Goal: Task Accomplishment & Management: Use online tool/utility

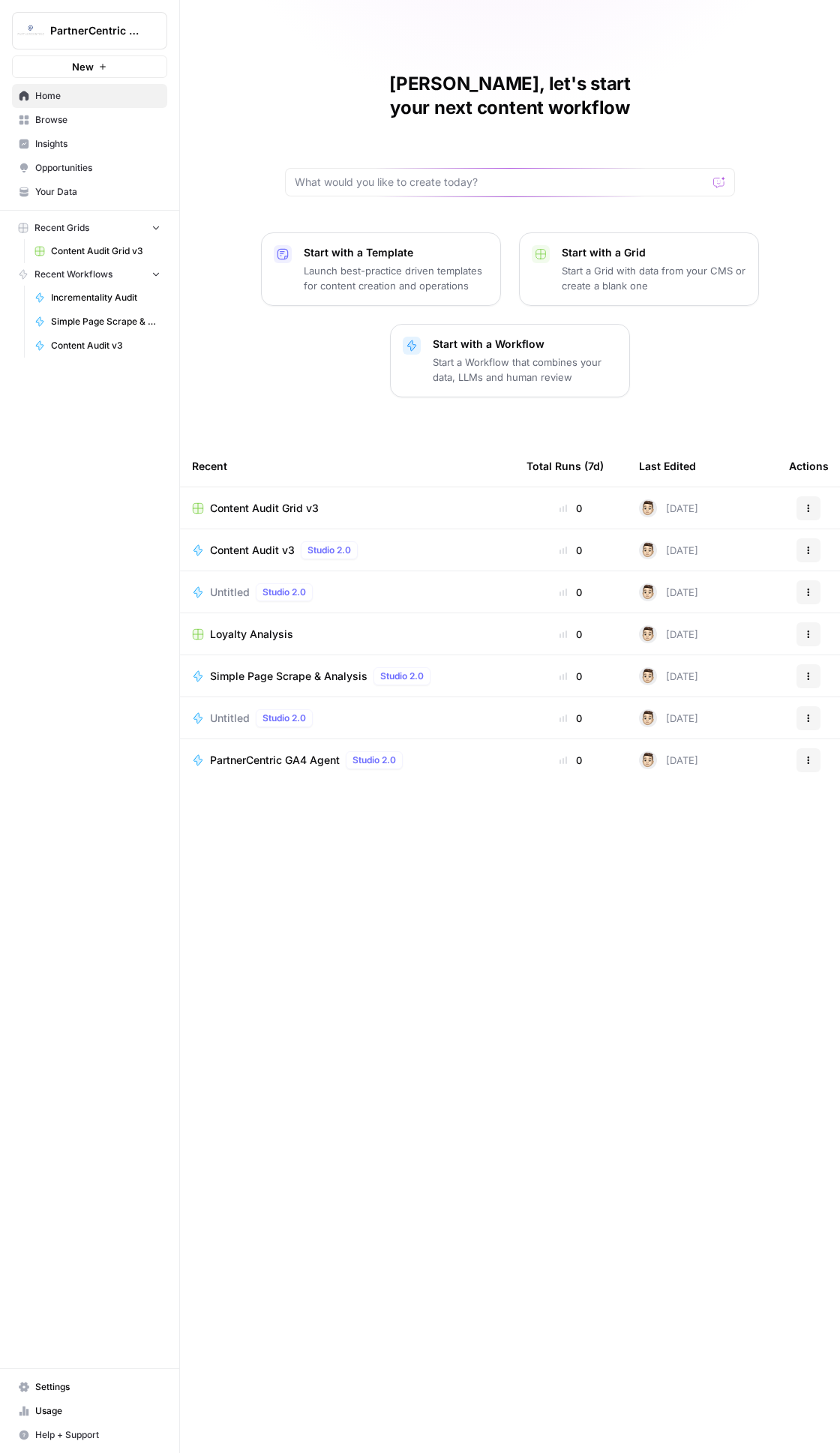
click at [85, 123] on span "Browse" at bounding box center [98, 119] width 125 height 13
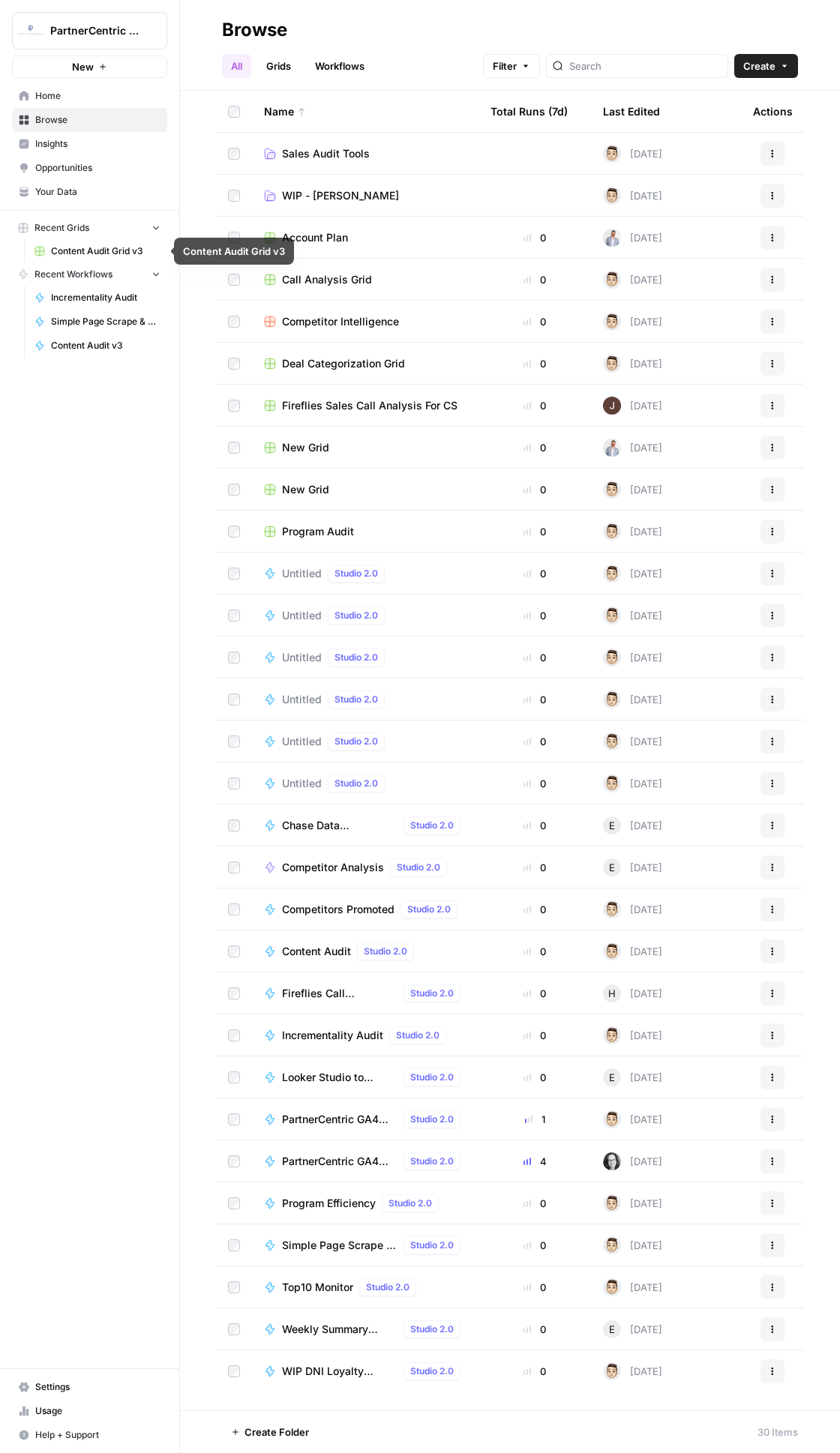
click at [322, 159] on span "Sales Audit Tools" at bounding box center [325, 153] width 87 height 15
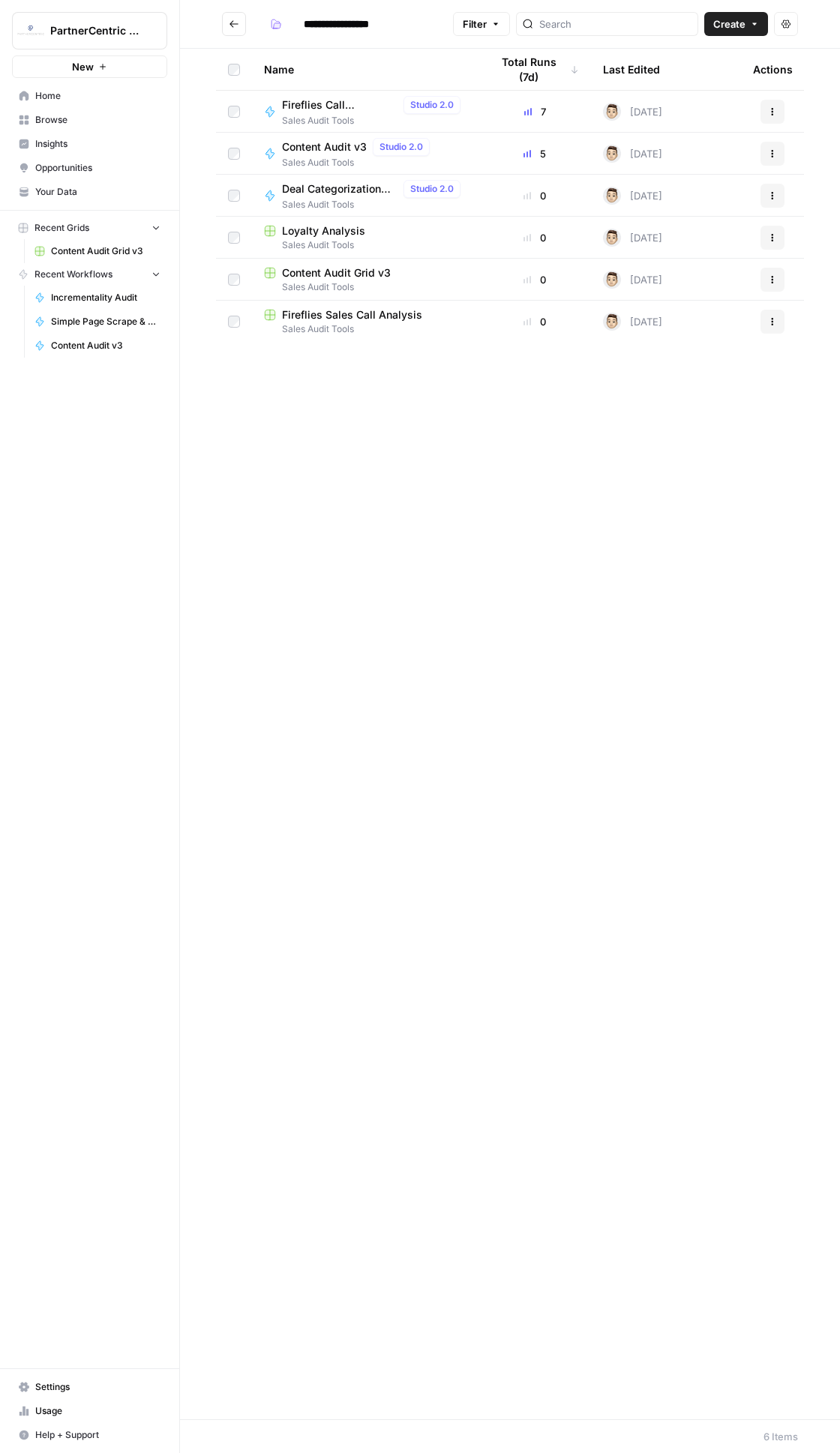
click at [332, 277] on span "Content Audit Grid v3" at bounding box center [336, 272] width 109 height 15
click at [332, 163] on span "Sales Audit Tools" at bounding box center [359, 163] width 154 height 13
click at [239, 26] on button "Go back" at bounding box center [233, 24] width 24 height 24
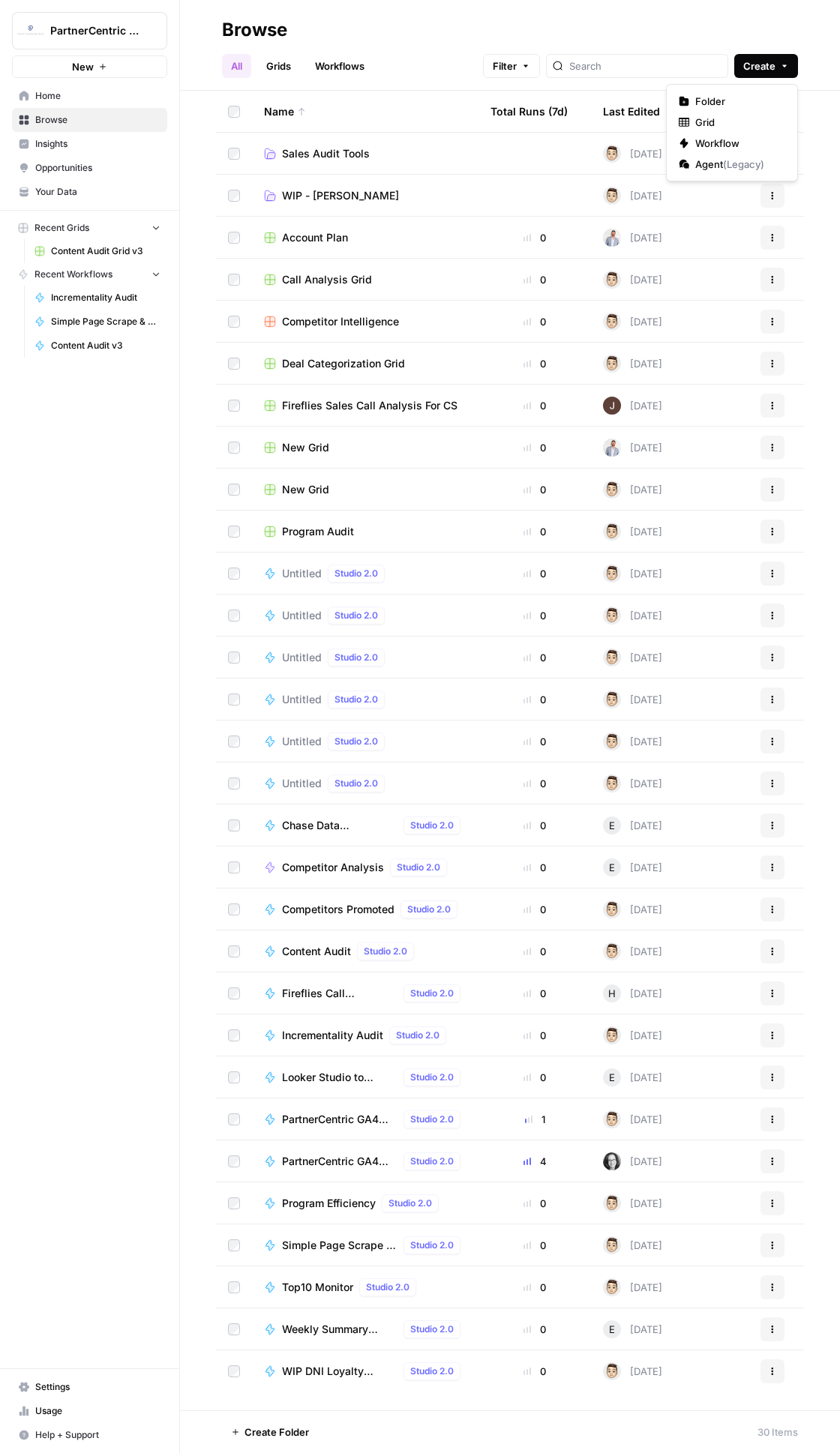
click at [791, 60] on button "Create" at bounding box center [766, 65] width 64 height 24
click at [738, 95] on span "Folder" at bounding box center [737, 101] width 84 height 15
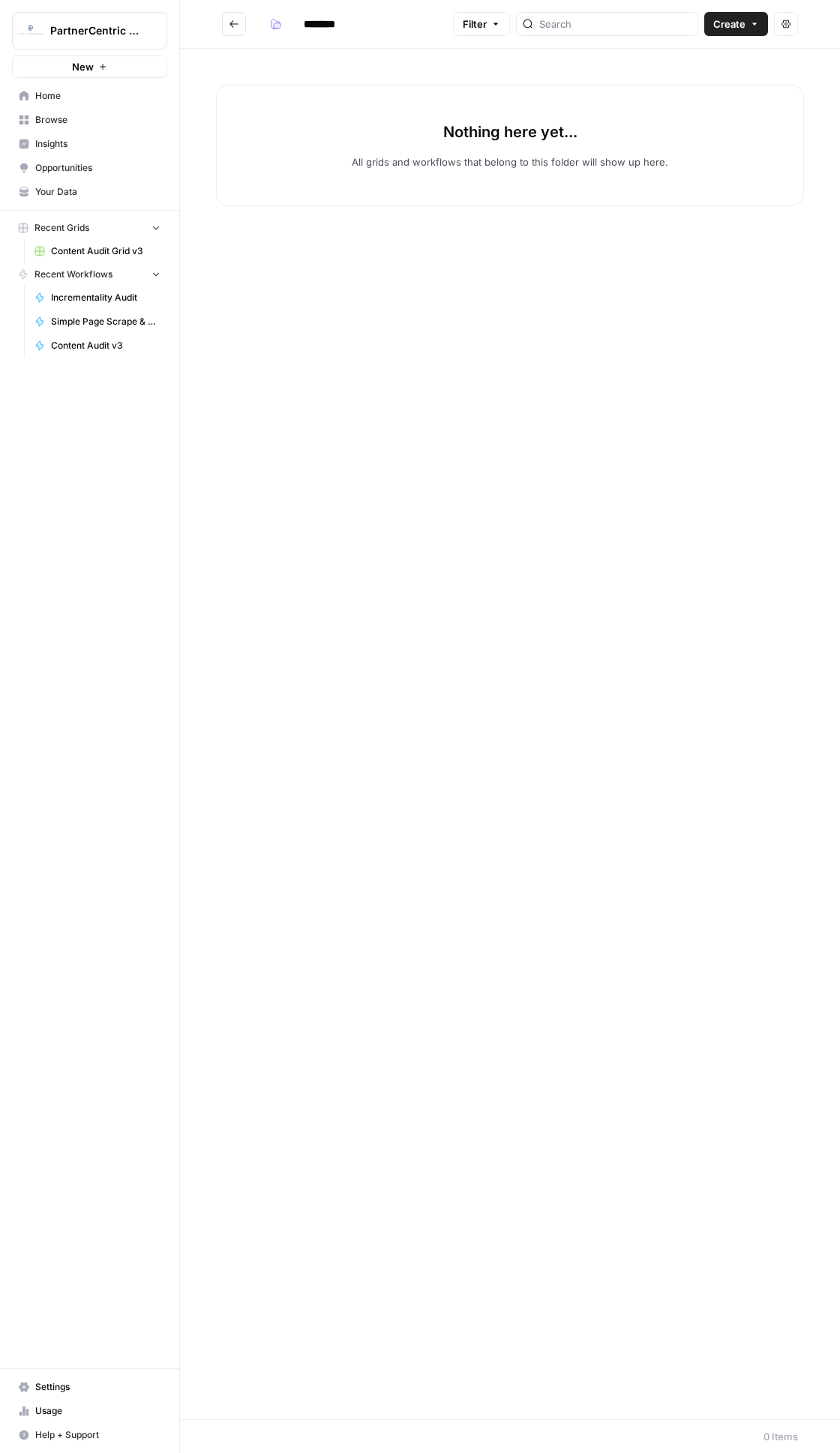
click at [374, 30] on input "********" at bounding box center [338, 24] width 84 height 24
type input "*********"
click at [480, 266] on div "Nothing here yet... All grids and workflows that belong to this folder will sho…" at bounding box center [510, 733] width 660 height 1370
click at [234, 23] on icon "Go back" at bounding box center [234, 24] width 11 height 11
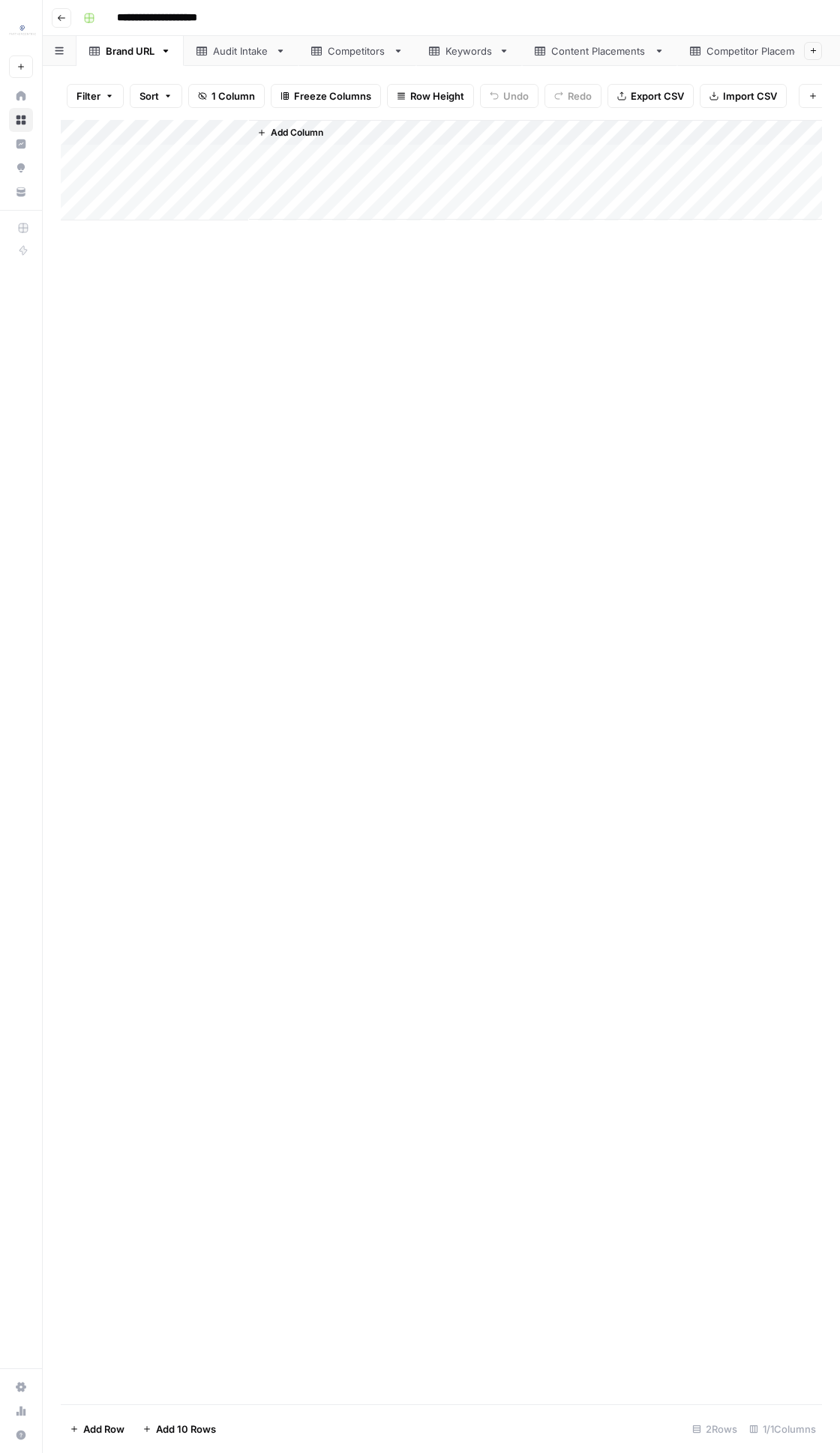
click at [77, 129] on div "Add Column" at bounding box center [441, 170] width 761 height 101
click at [135, 1429] on span "Delete 2 Rows" at bounding box center [103, 1428] width 67 height 15
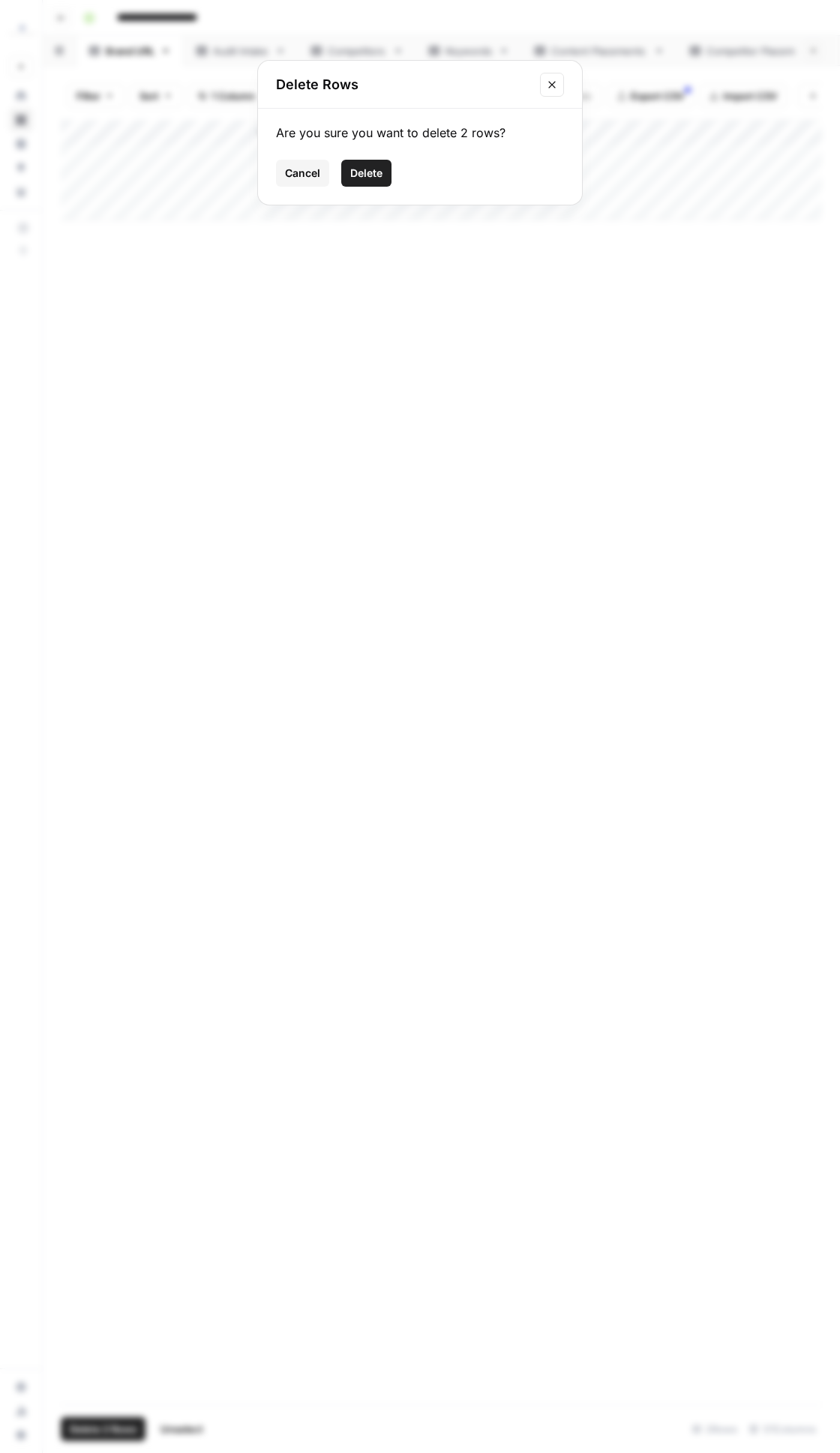
click at [384, 176] on button "Delete" at bounding box center [366, 173] width 50 height 27
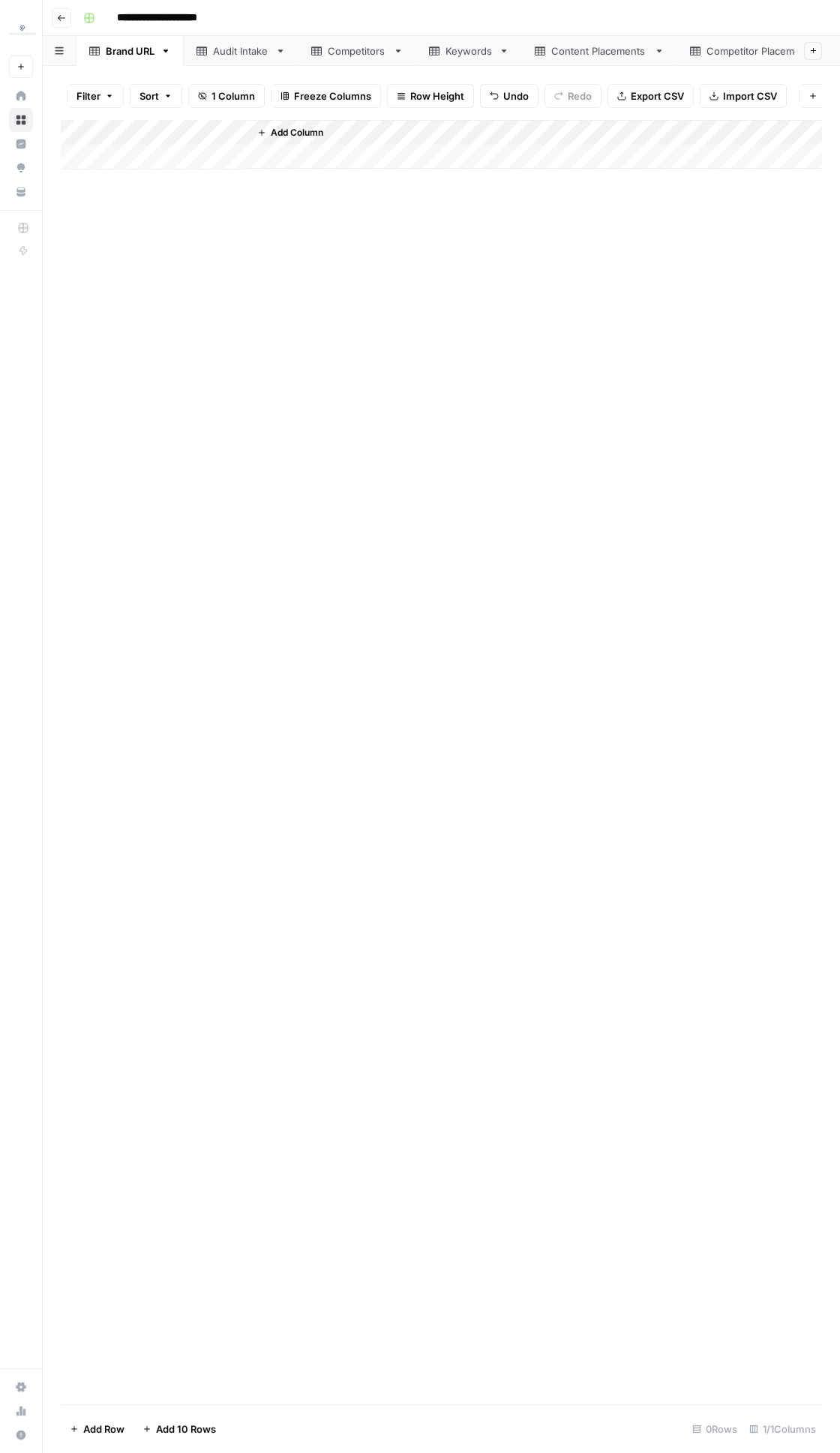
click at [245, 42] on link "Audit Intake" at bounding box center [241, 51] width 115 height 30
click at [324, 52] on div "Competitors" at bounding box center [349, 50] width 76 height 15
click at [92, 136] on div "Add Column" at bounding box center [441, 246] width 761 height 254
click at [110, 1425] on span "Delete 8 Rows" at bounding box center [103, 1428] width 67 height 15
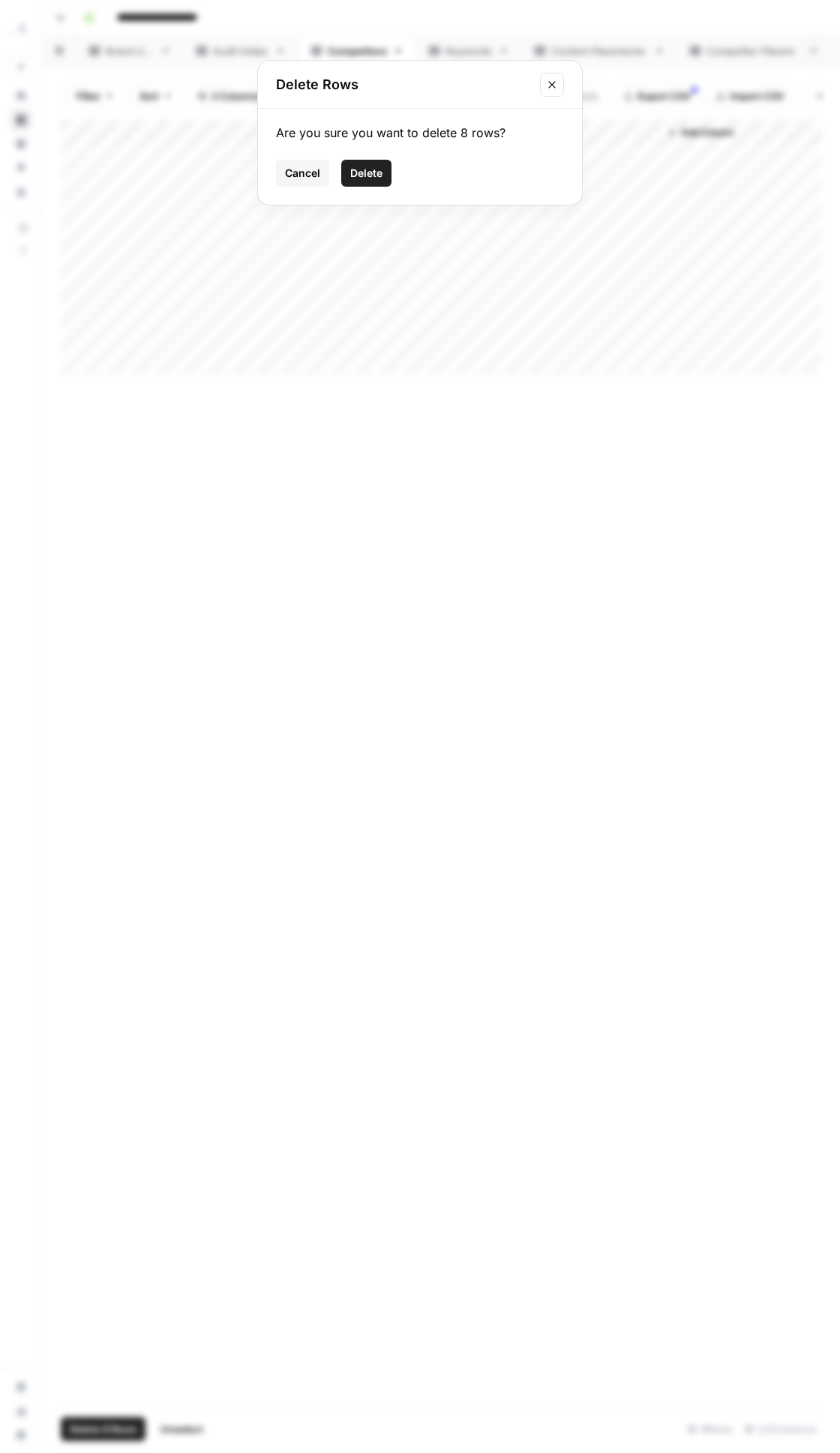
click at [344, 165] on button "Delete" at bounding box center [366, 173] width 50 height 27
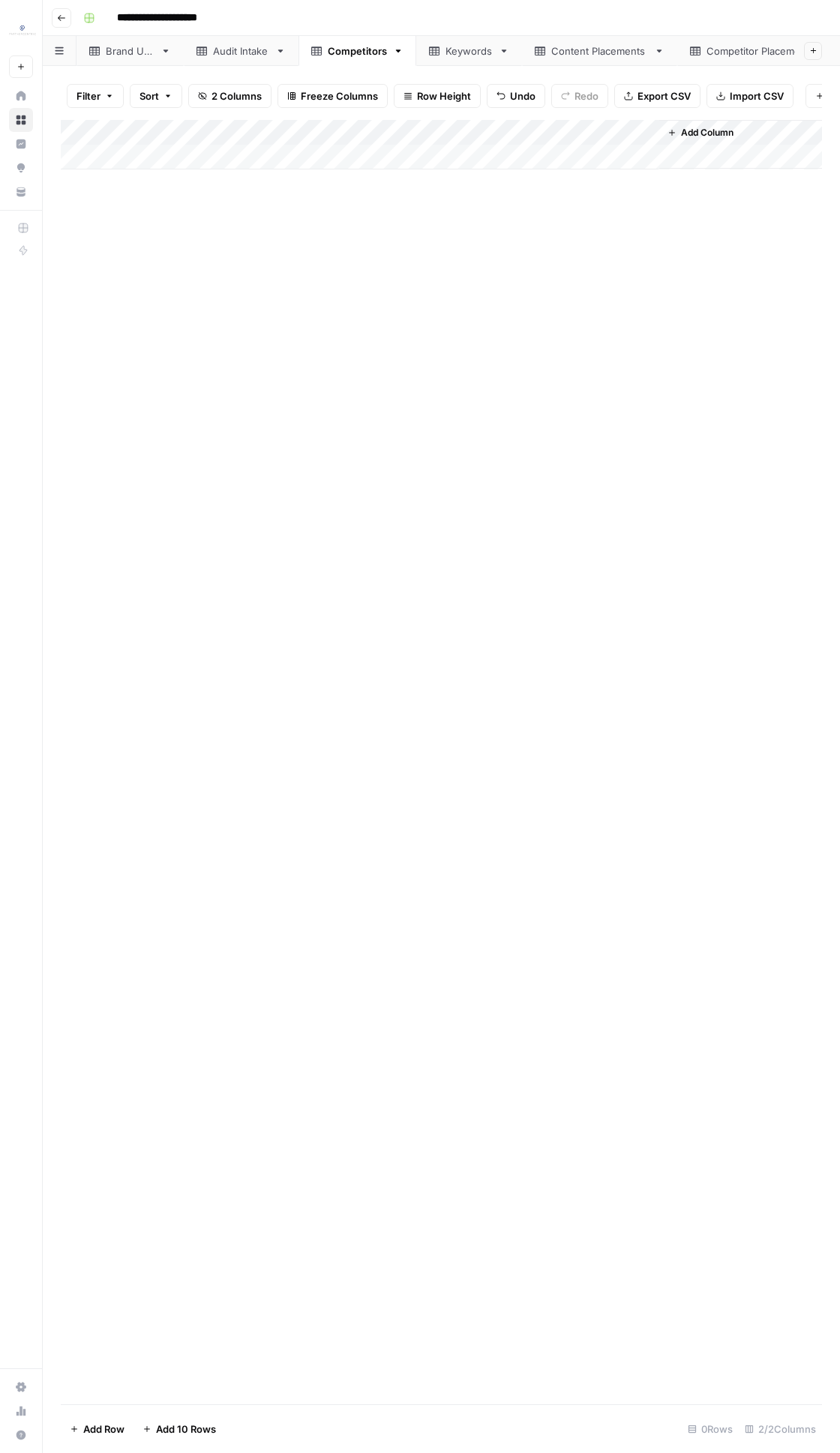
click at [451, 48] on div "Keywords" at bounding box center [468, 50] width 47 height 15
click at [89, 131] on div "Add Column" at bounding box center [441, 246] width 761 height 254
click at [98, 1434] on span "Delete 8 Rows" at bounding box center [103, 1428] width 67 height 15
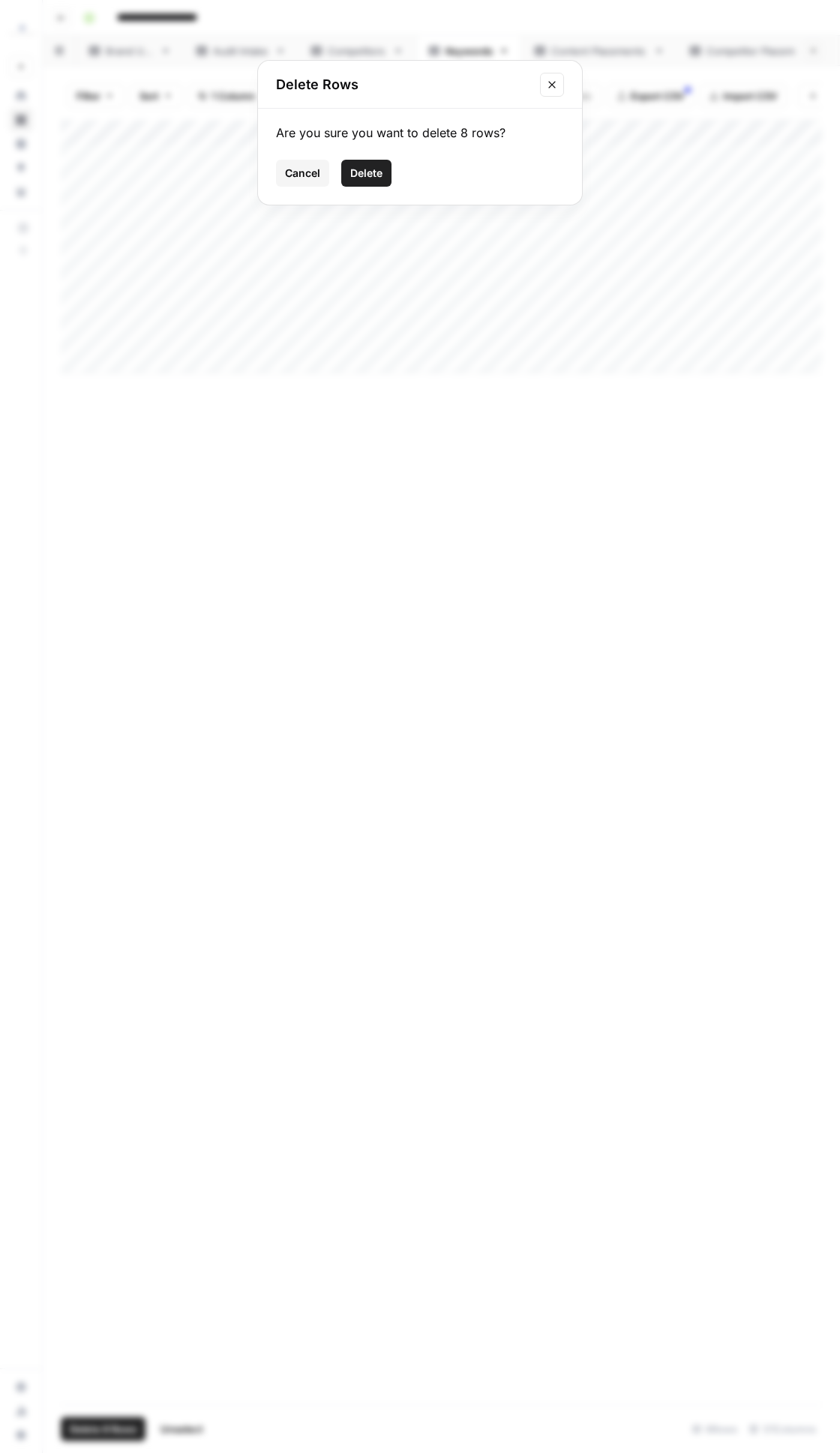
click at [347, 165] on button "Delete" at bounding box center [366, 173] width 50 height 27
click at [602, 54] on div "Content Placements" at bounding box center [599, 50] width 96 height 15
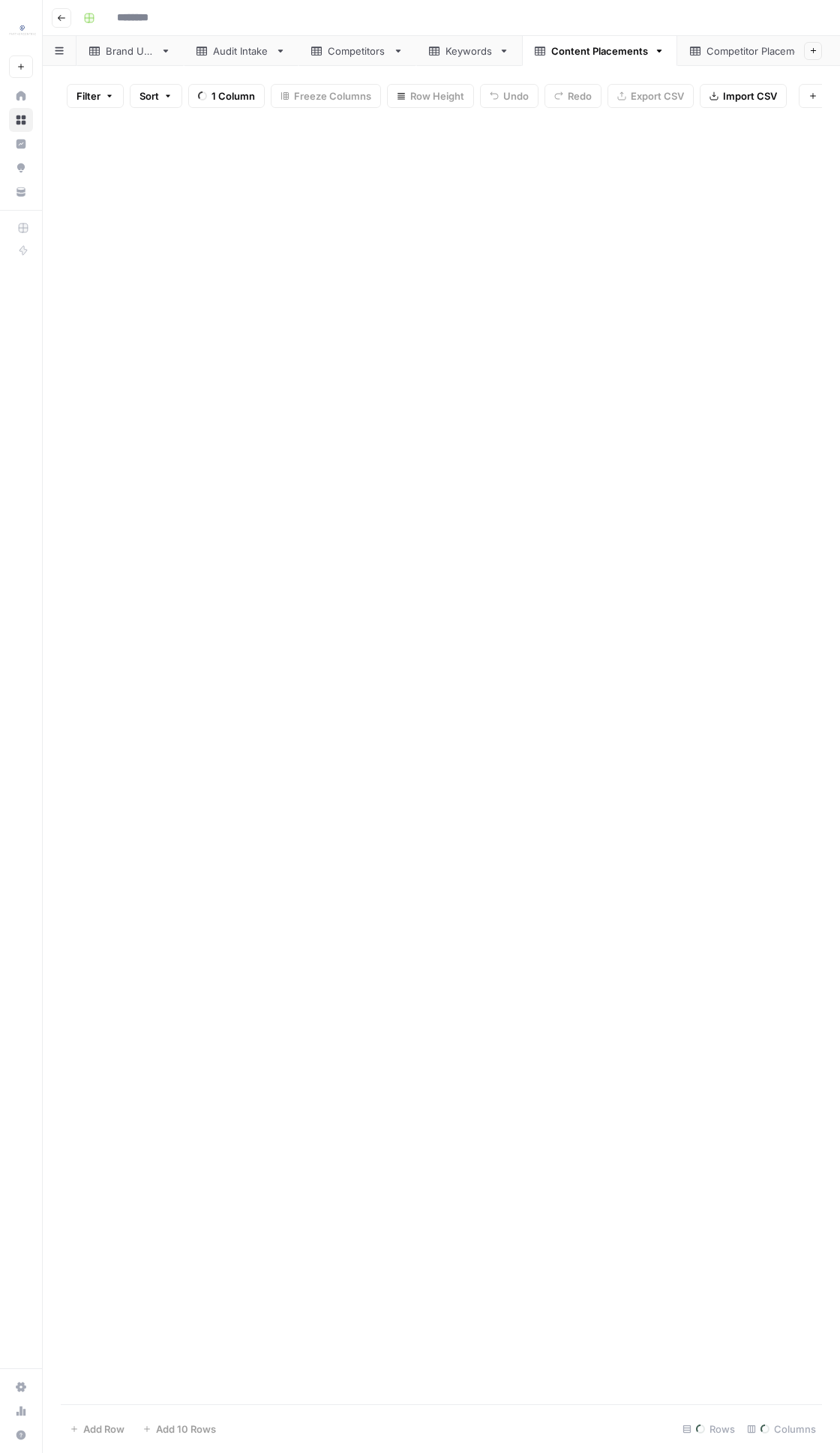
type input "**********"
click at [82, 132] on div "Add Column" at bounding box center [441, 412] width 761 height 585
click at [103, 1427] on span "Delete 21 Rows" at bounding box center [105, 1428] width 72 height 15
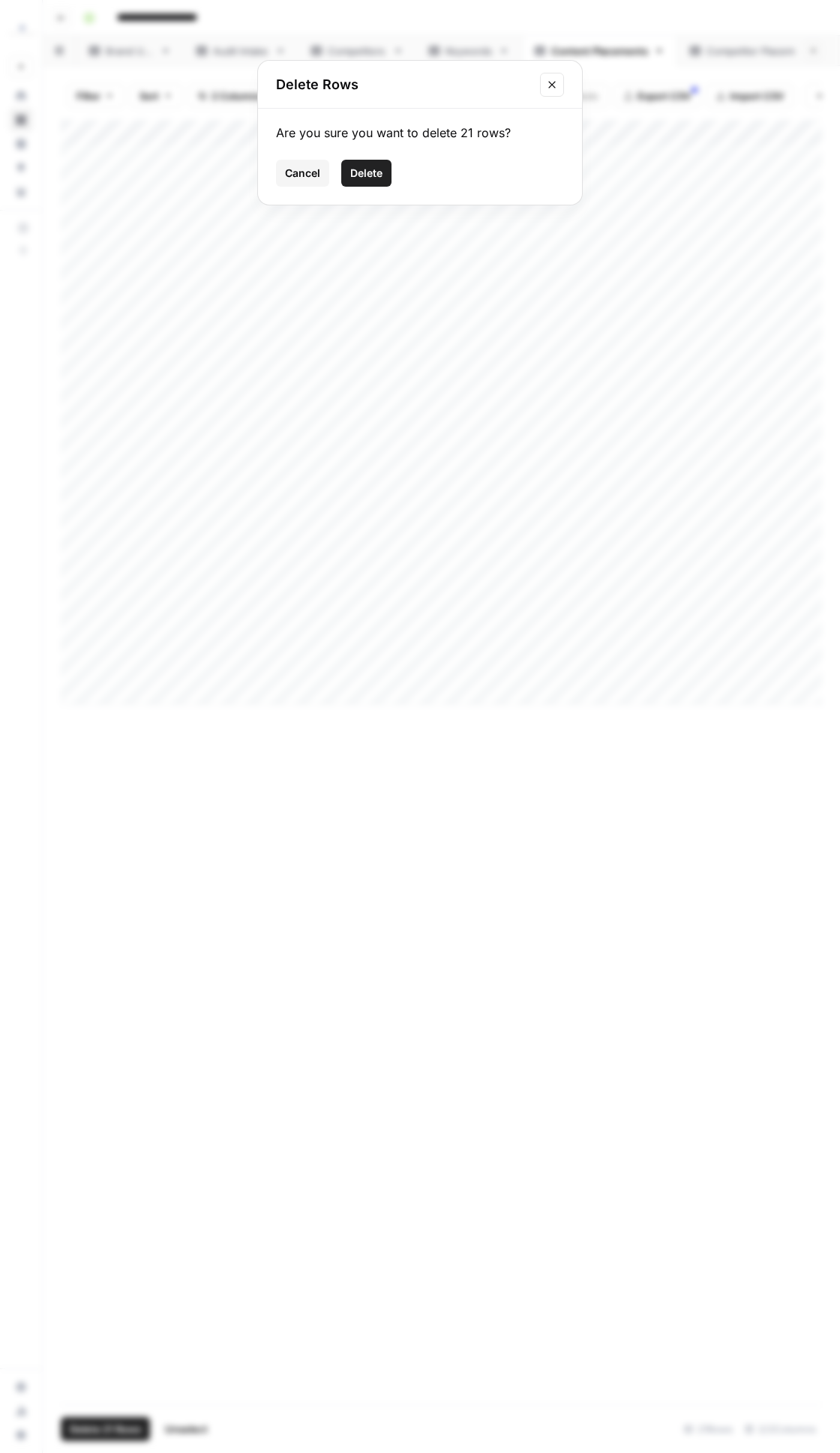
click at [382, 175] on button "Delete" at bounding box center [366, 173] width 50 height 27
click at [713, 46] on div "Competitor Placements" at bounding box center [761, 50] width 111 height 15
click at [84, 137] on div "Add Column" at bounding box center [441, 221] width 761 height 202
click at [102, 1445] on footer "Delete 6 Rows Unselect 6 Rows 12/12 Columns" at bounding box center [441, 1428] width 761 height 49
click at [107, 1429] on span "Delete 6 Rows" at bounding box center [103, 1428] width 67 height 15
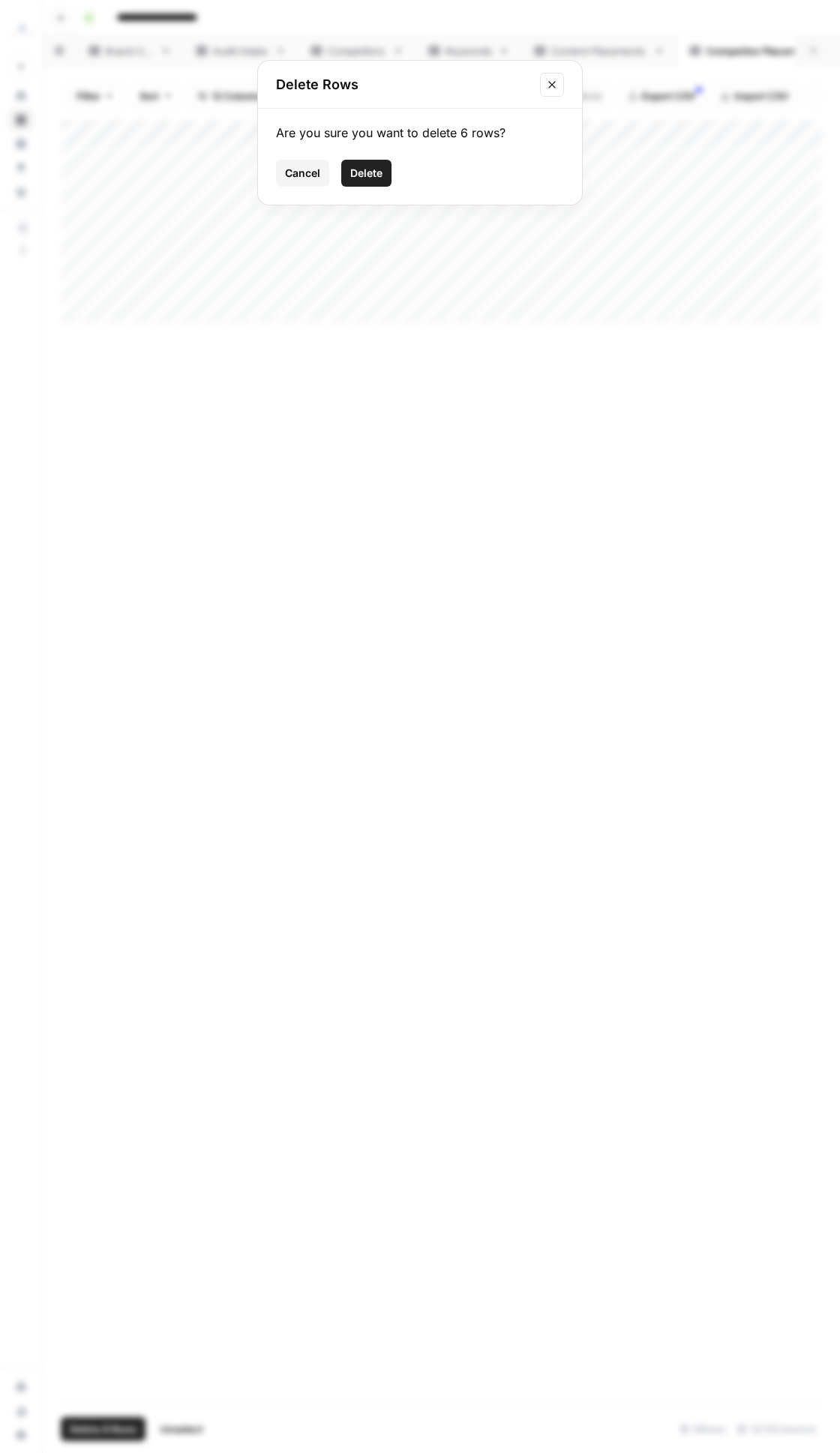
click at [358, 171] on span "Delete" at bounding box center [366, 173] width 32 height 15
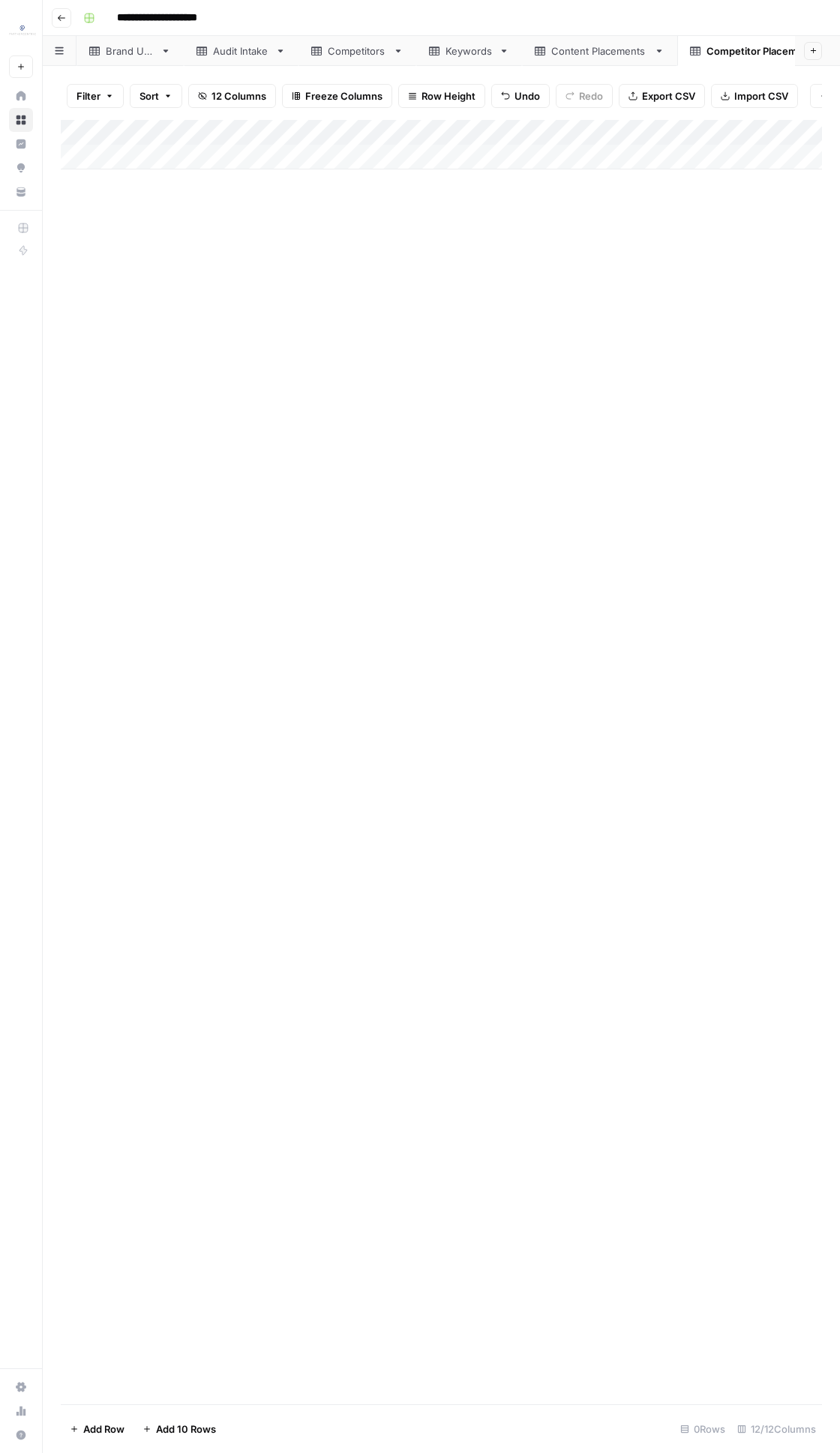
click at [140, 52] on div "Brand URL" at bounding box center [130, 50] width 49 height 15
type input "**********"
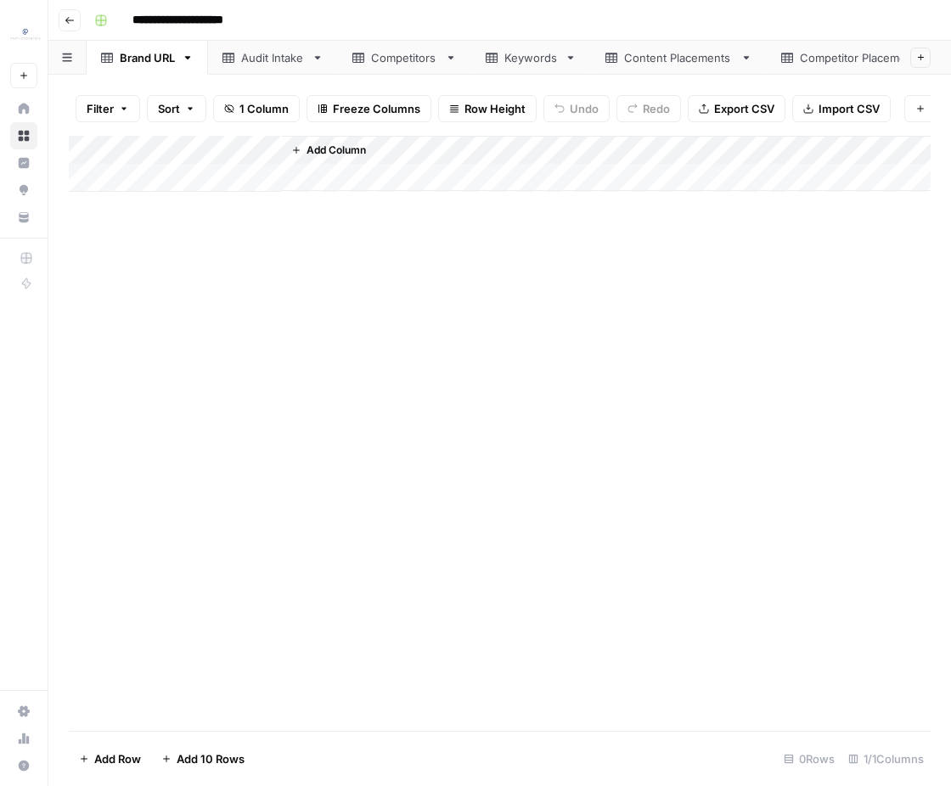
click at [375, 68] on link "Competitors" at bounding box center [404, 58] width 133 height 34
click at [544, 59] on div "Keywords" at bounding box center [530, 57] width 53 height 17
click at [266, 182] on div "Add Column" at bounding box center [499, 164] width 861 height 56
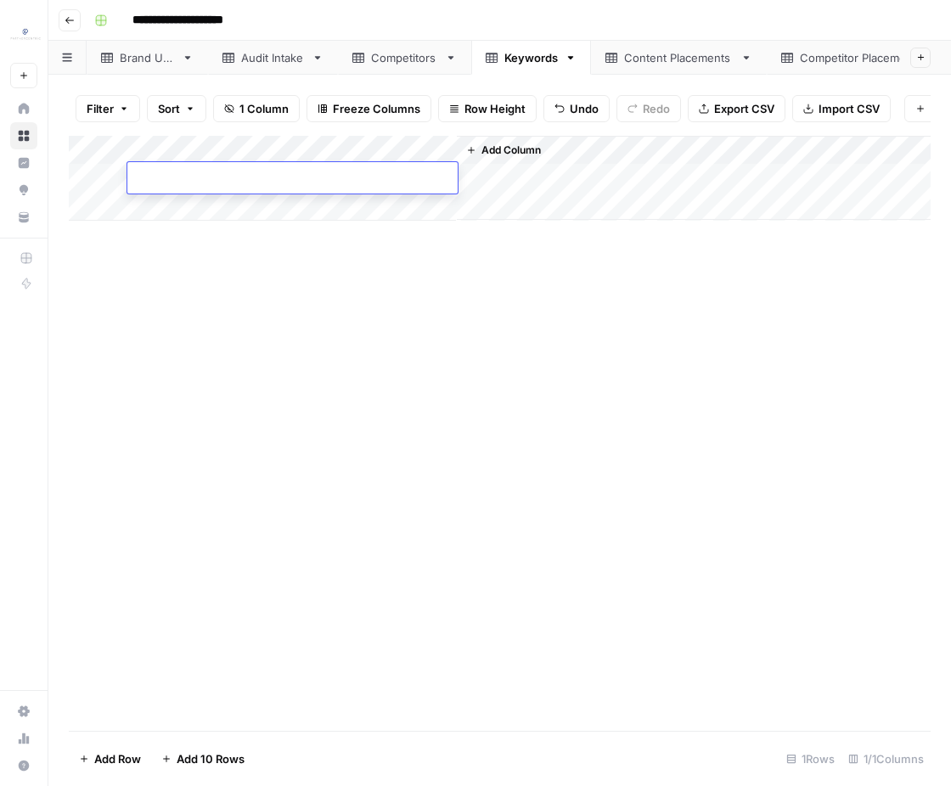
click at [238, 211] on div "Add Column" at bounding box center [499, 178] width 861 height 85
click at [266, 178] on div "Add Column" at bounding box center [499, 193] width 861 height 114
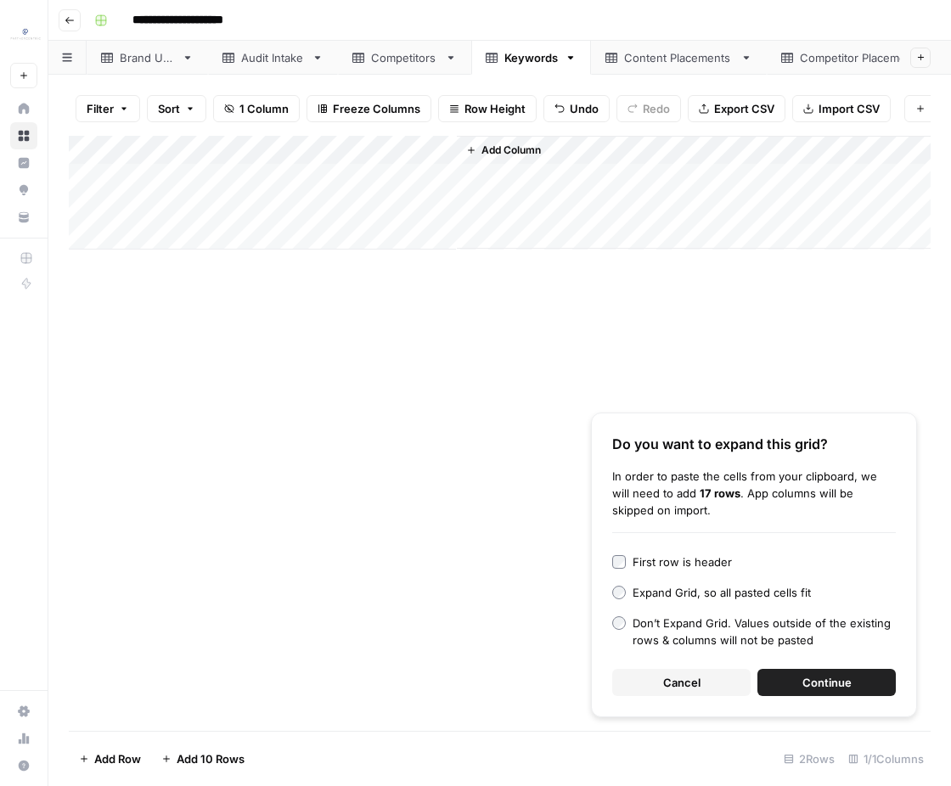
click at [799, 678] on button "Continue" at bounding box center [826, 682] width 138 height 27
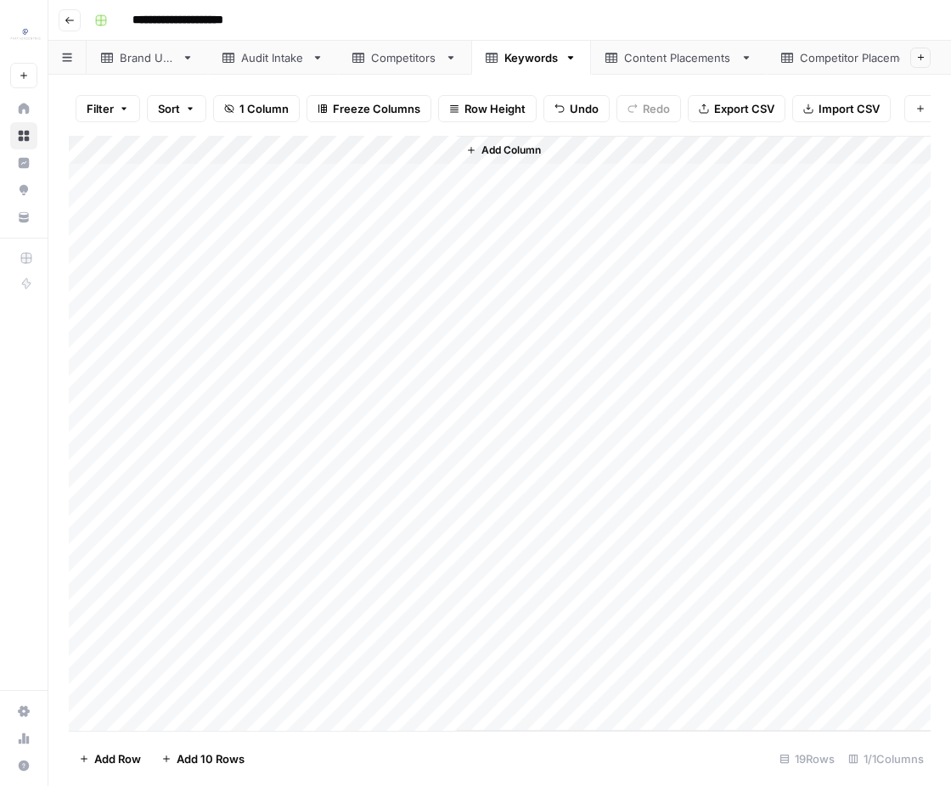
click at [375, 146] on div "Add Column" at bounding box center [499, 434] width 861 height 596
click at [199, 270] on span "Sort Ascending" at bounding box center [235, 269] width 149 height 17
click at [339, 187] on div "Add Column" at bounding box center [499, 434] width 861 height 596
click at [84, 177] on div "Add Column" at bounding box center [499, 434] width 861 height 596
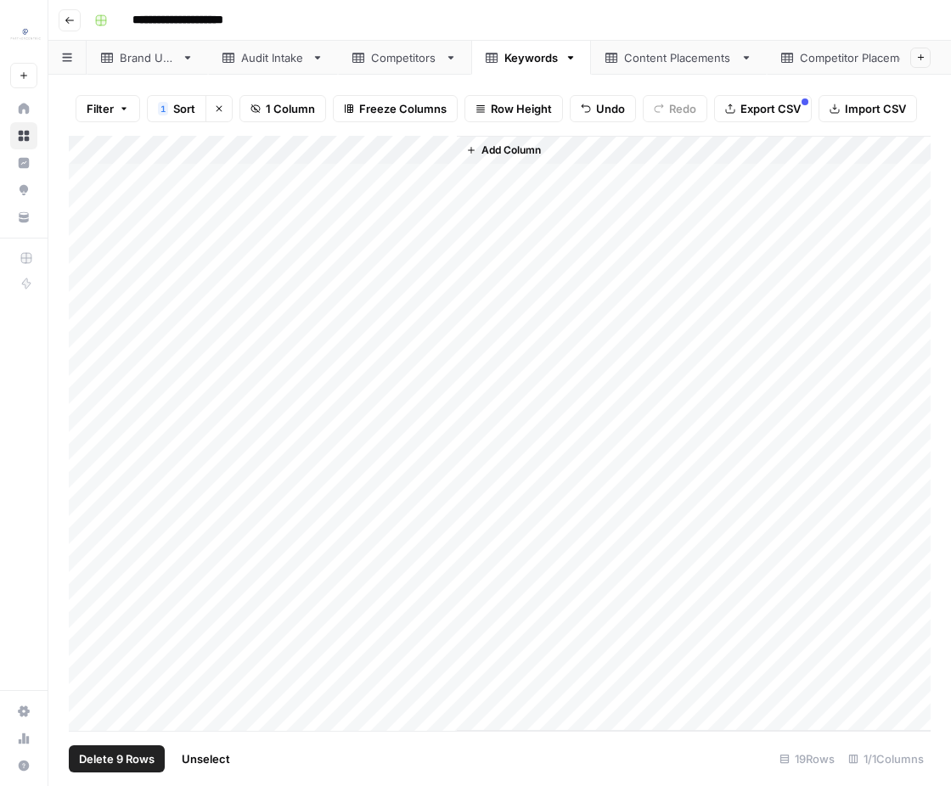
click at [83, 411] on div "Add Column" at bounding box center [499, 434] width 861 height 596
click at [122, 766] on span "Delete 9 Rows" at bounding box center [117, 758] width 76 height 17
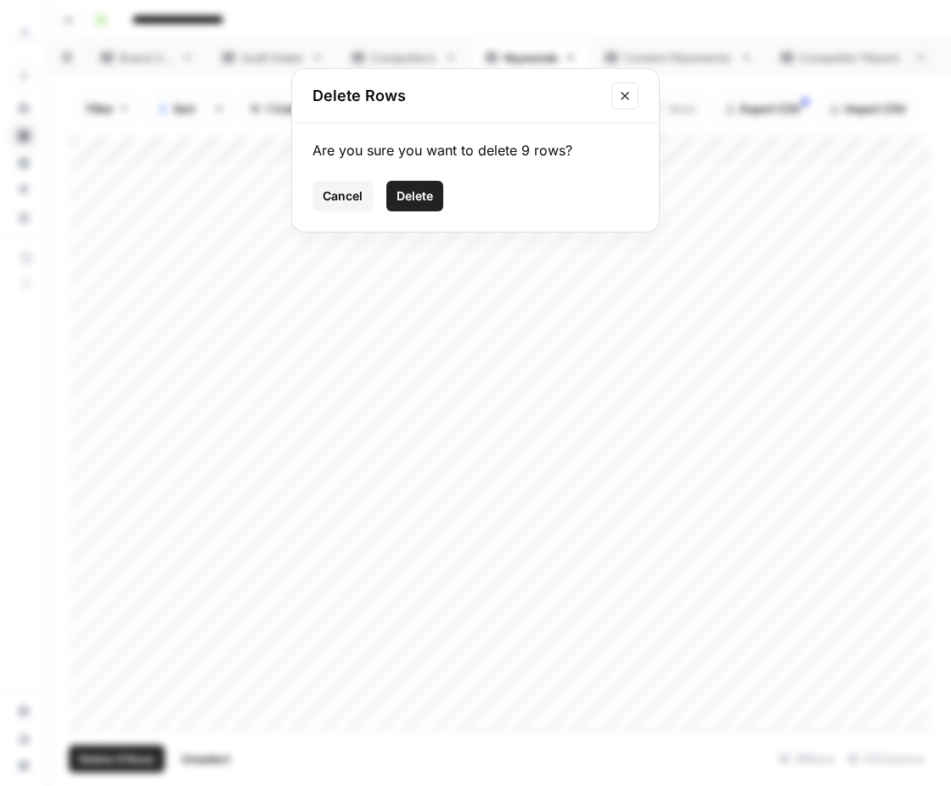
click at [407, 204] on button "Delete" at bounding box center [414, 196] width 57 height 31
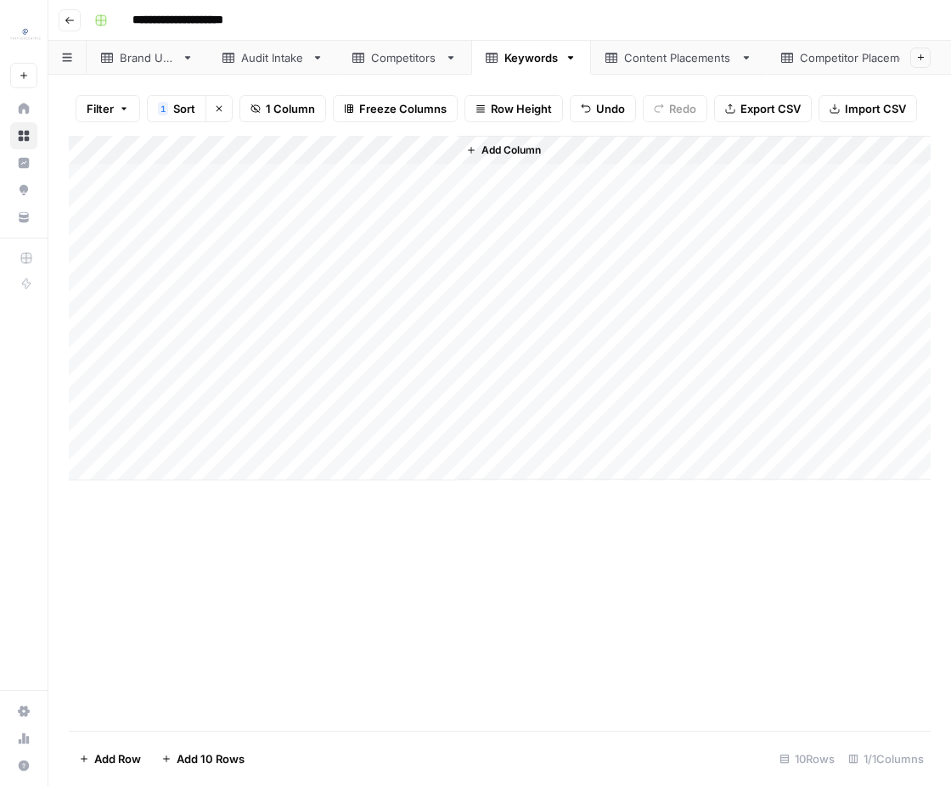
drag, startPoint x: 132, startPoint y: 80, endPoint x: 132, endPoint y: 65, distance: 15.3
click at [132, 80] on div "Filter 1 Sort Clear sorts 1 Column Freeze Columns Row Height Undo Redo Export C…" at bounding box center [499, 430] width 902 height 711
click at [132, 60] on div "Brand URL" at bounding box center [147, 57] width 55 height 17
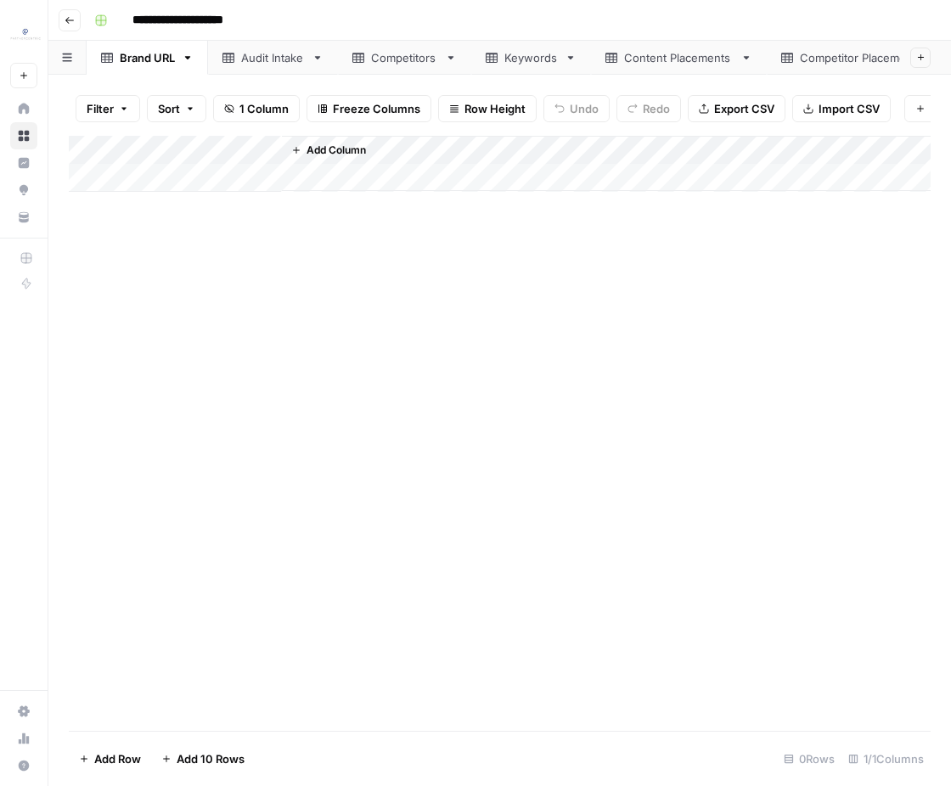
click at [198, 181] on div "Add Column" at bounding box center [499, 164] width 861 height 56
click at [521, 57] on div "Keywords" at bounding box center [530, 57] width 53 height 17
click at [442, 67] on link "Competitors" at bounding box center [404, 58] width 133 height 34
click at [230, 212] on div "Add Column" at bounding box center [499, 433] width 861 height 595
click at [227, 190] on div "Add Column" at bounding box center [499, 164] width 861 height 56
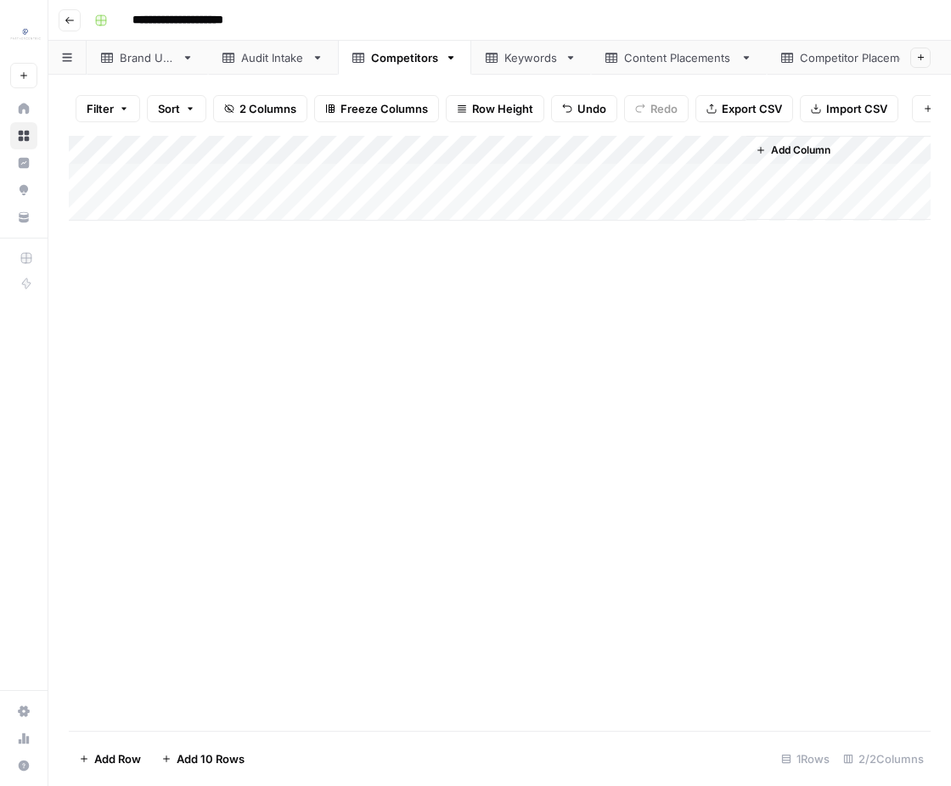
click at [224, 210] on div "Add Column" at bounding box center [499, 178] width 861 height 85
click at [217, 163] on div "Add Column" at bounding box center [499, 193] width 861 height 114
click at [558, 288] on div "Add Column" at bounding box center [499, 433] width 861 height 595
click at [249, 176] on div "Add Column" at bounding box center [499, 193] width 861 height 114
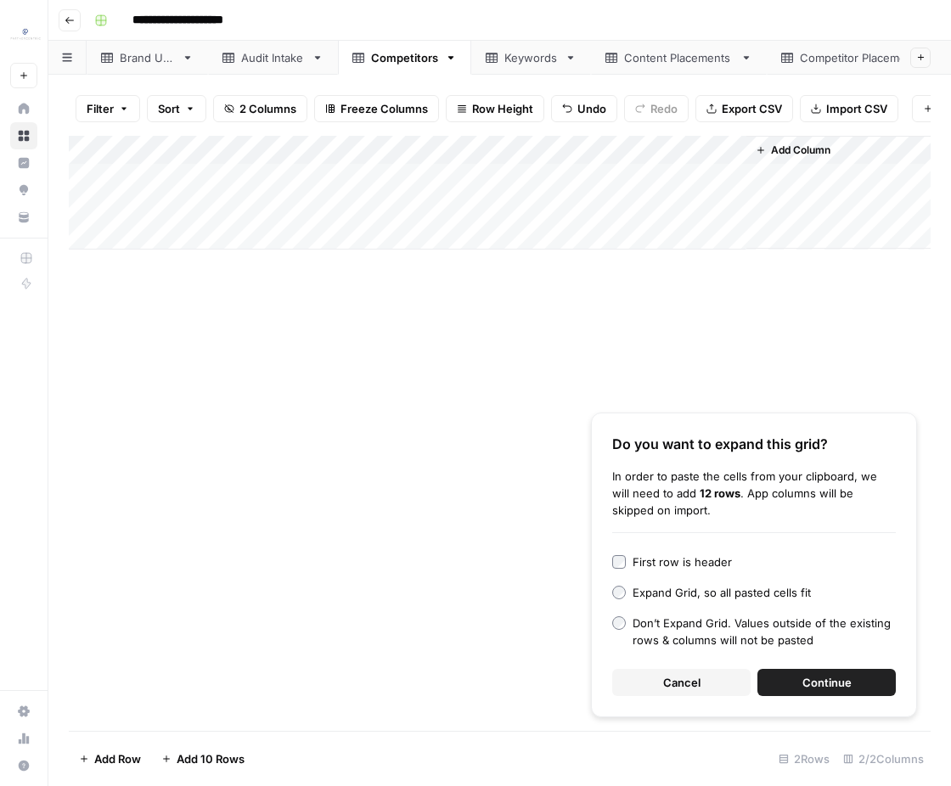
click at [780, 684] on button "Continue" at bounding box center [826, 682] width 138 height 27
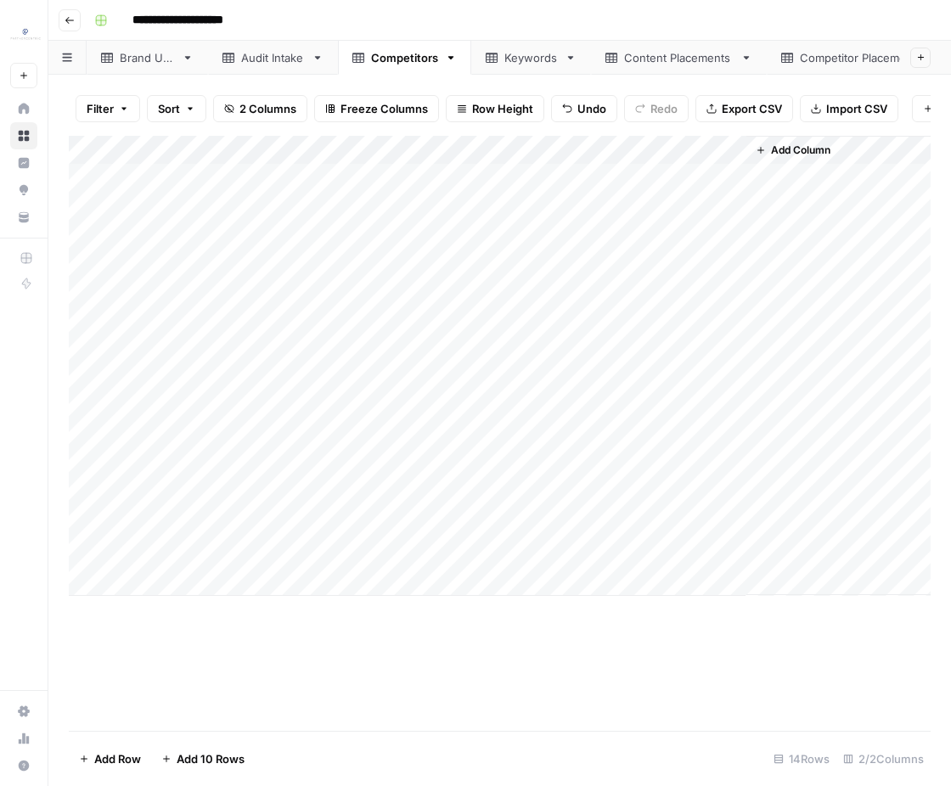
click at [458, 168] on div "Add Column" at bounding box center [499, 366] width 861 height 460
click at [169, 61] on div "Brand URL" at bounding box center [147, 57] width 55 height 17
click at [207, 169] on div "Add Column" at bounding box center [499, 178] width 861 height 85
click at [328, 276] on div "Add Column" at bounding box center [499, 433] width 861 height 595
click at [421, 65] on div "Competitors" at bounding box center [404, 57] width 67 height 17
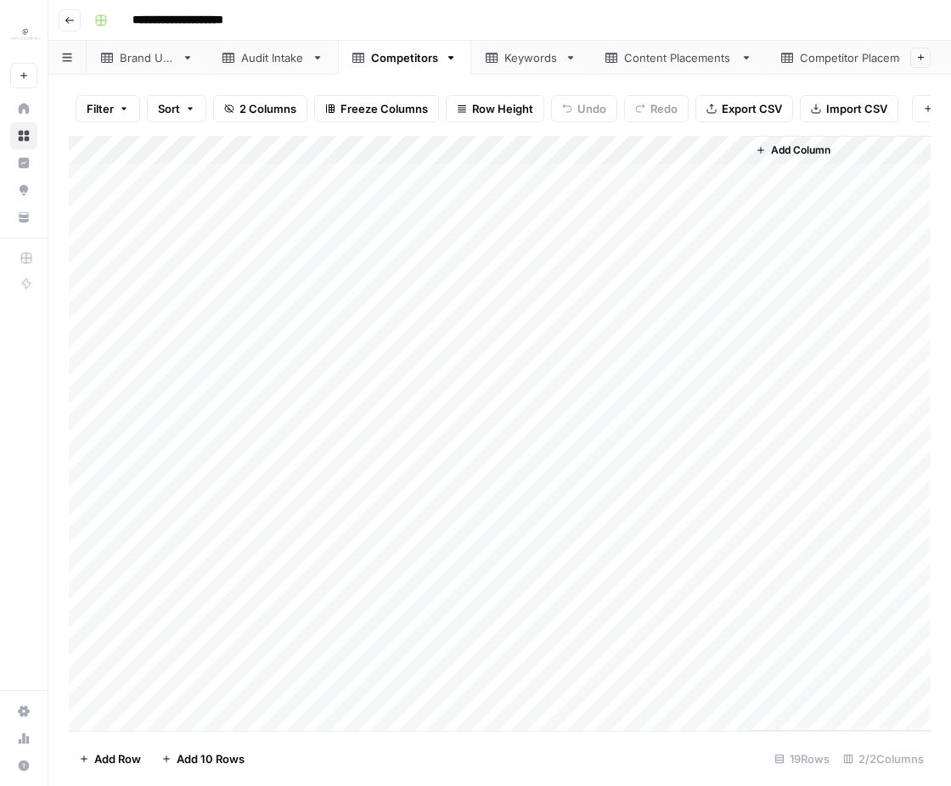
click at [91, 580] on div "Add Column" at bounding box center [499, 434] width 861 height 596
click at [83, 688] on div "Add Column" at bounding box center [499, 434] width 861 height 596
click at [87, 760] on span "Delete 5 Rows" at bounding box center [117, 758] width 76 height 17
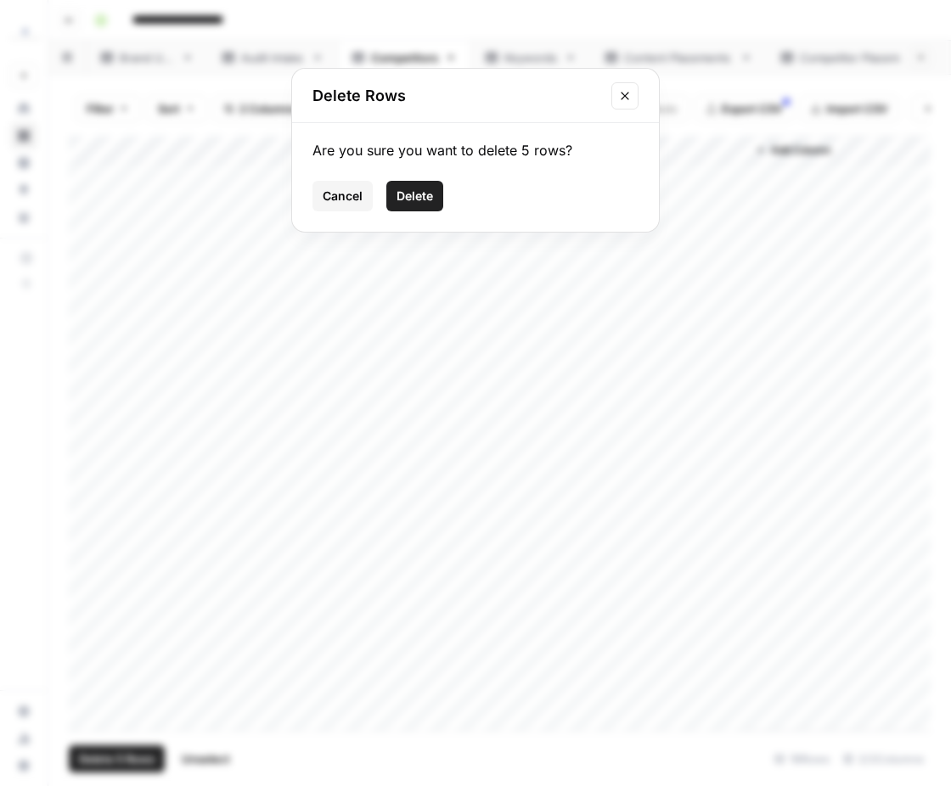
click at [409, 197] on span "Delete" at bounding box center [414, 196] width 36 height 17
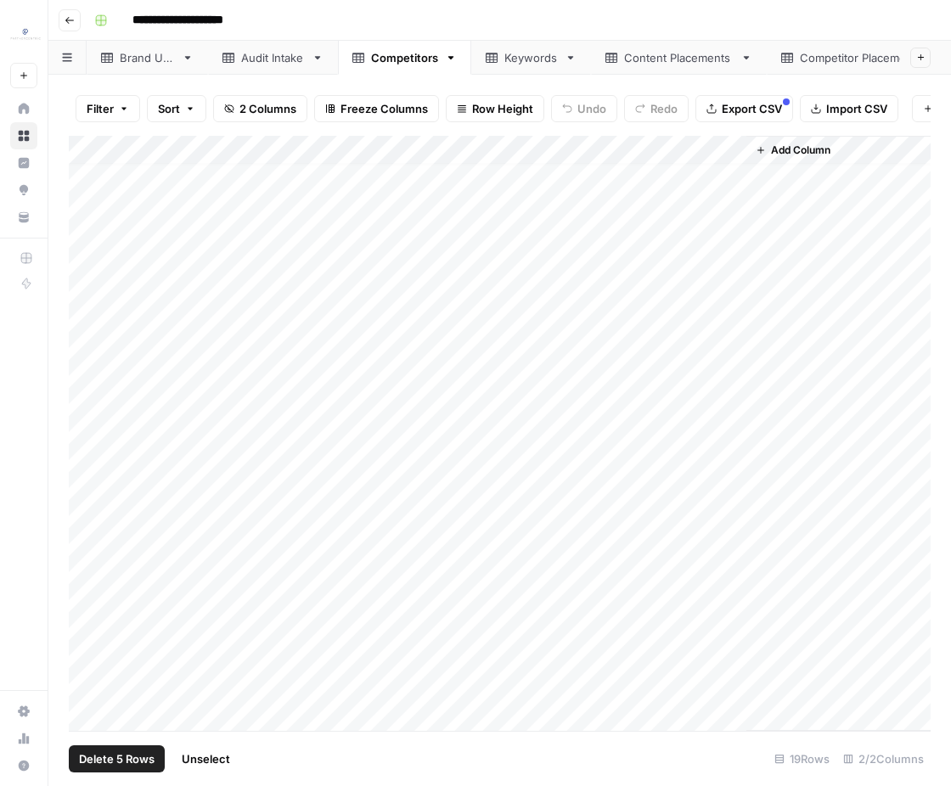
scroll to position [0, 0]
click at [498, 63] on div "Keywords" at bounding box center [521, 57] width 72 height 17
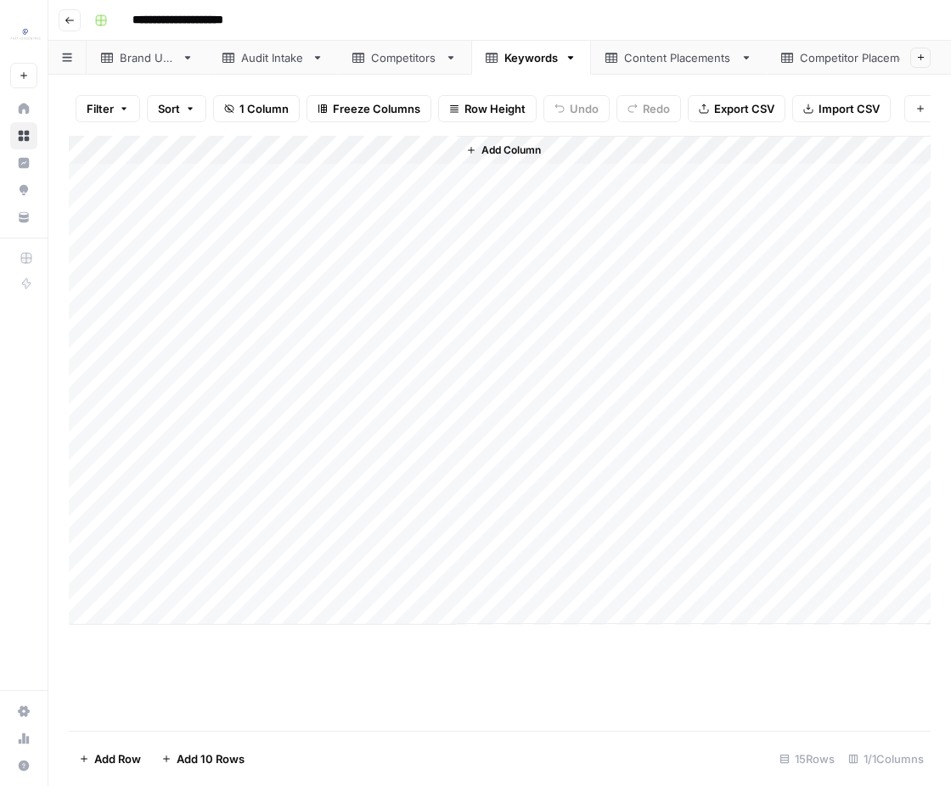
click at [93, 468] on div "Add Column" at bounding box center [499, 380] width 861 height 489
click at [92, 586] on div "Add Column" at bounding box center [499, 380] width 861 height 489
click at [115, 753] on span "Delete 5 Rows" at bounding box center [117, 758] width 76 height 17
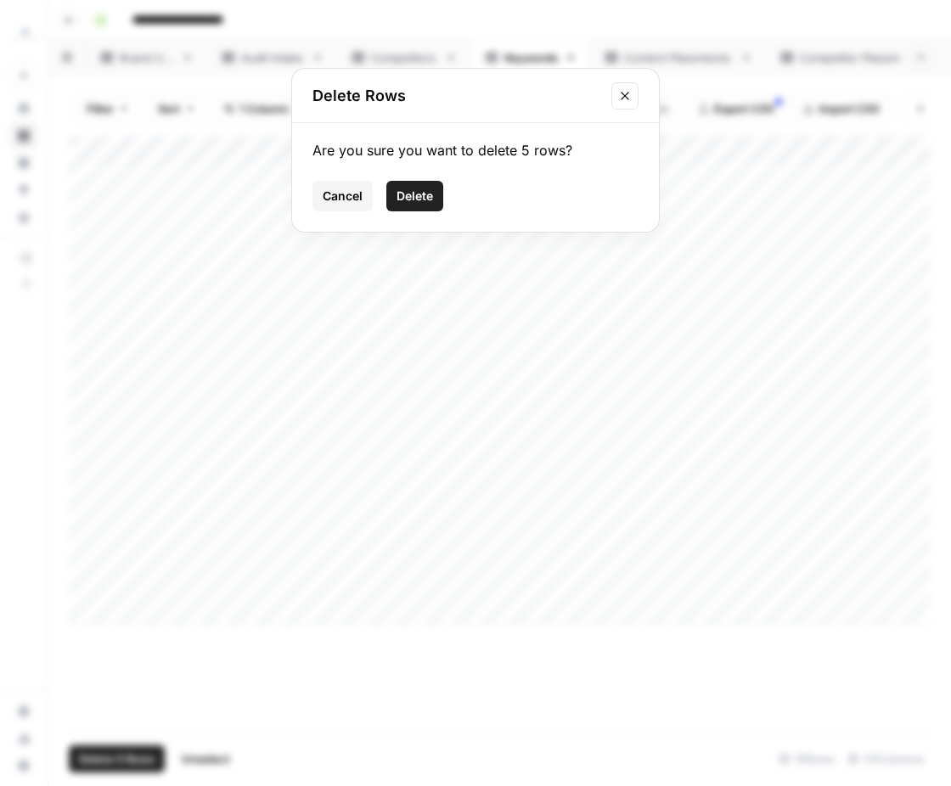
click at [435, 192] on button "Delete" at bounding box center [414, 196] width 57 height 31
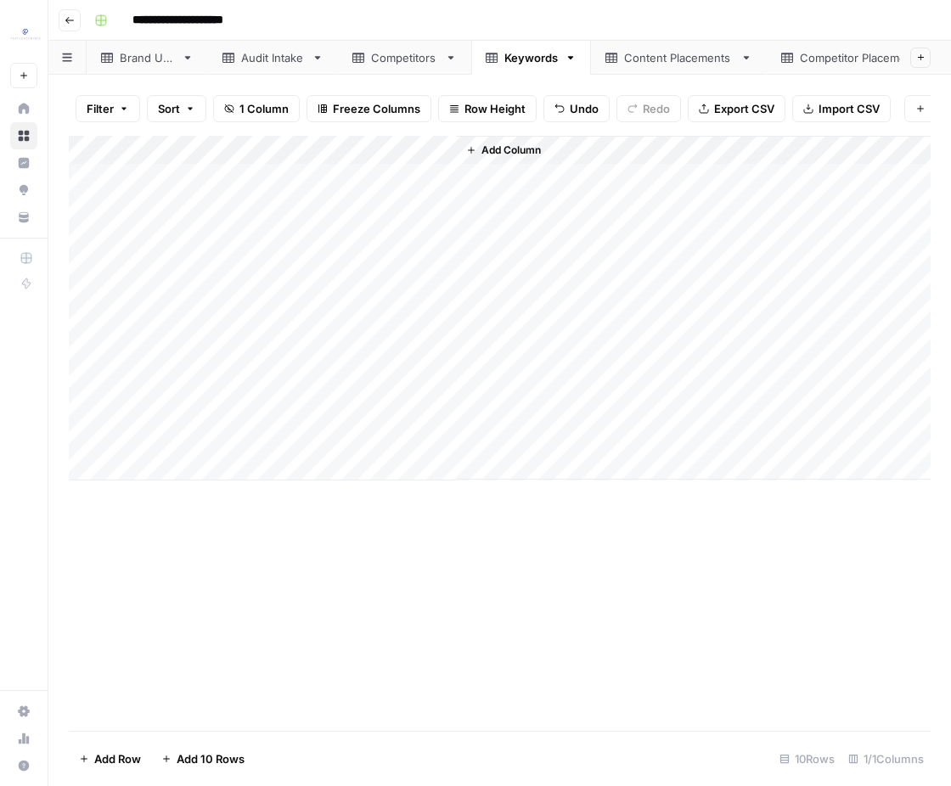
click at [635, 53] on div "Content Placements" at bounding box center [678, 57] width 109 height 17
click at [87, 261] on div "Add Column" at bounding box center [499, 434] width 861 height 596
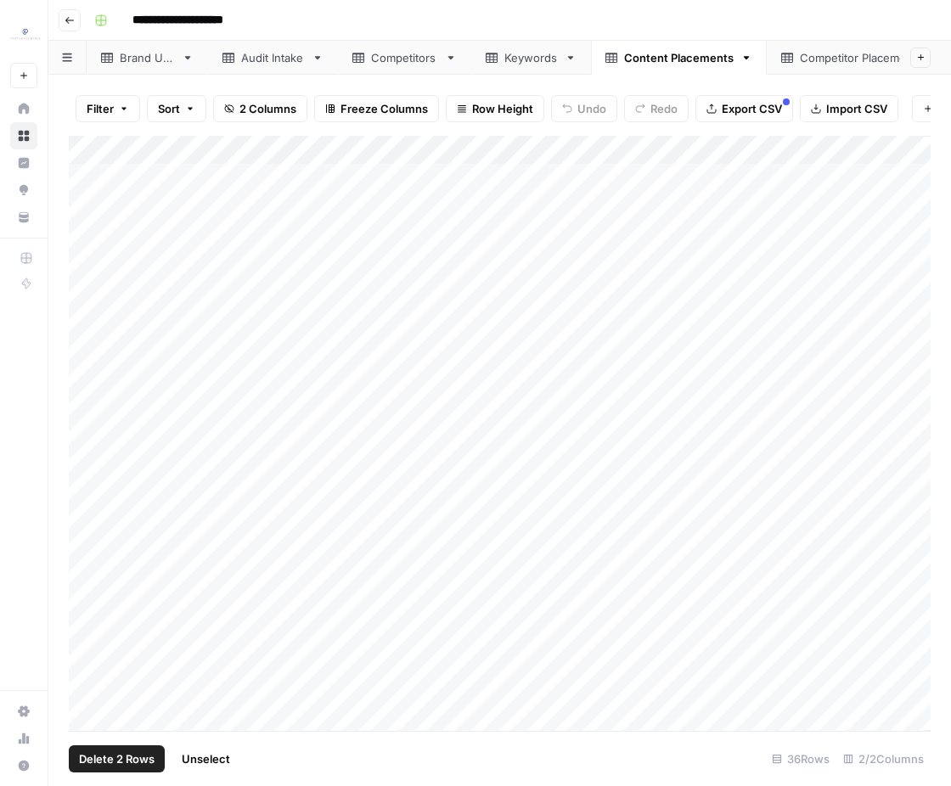
click at [94, 435] on div "Add Column" at bounding box center [499, 434] width 861 height 596
click at [88, 604] on div "Add Column" at bounding box center [499, 434] width 861 height 596
click at [88, 683] on div "Add Column" at bounding box center [499, 434] width 861 height 596
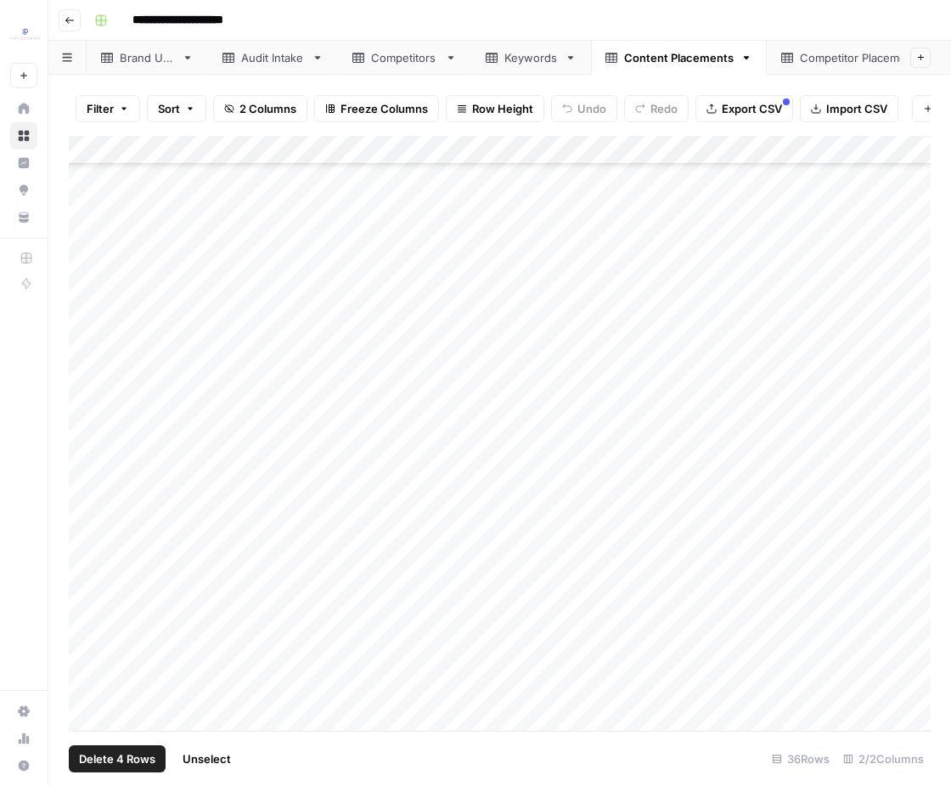
click at [109, 753] on span "Delete 4 Rows" at bounding box center [117, 758] width 76 height 17
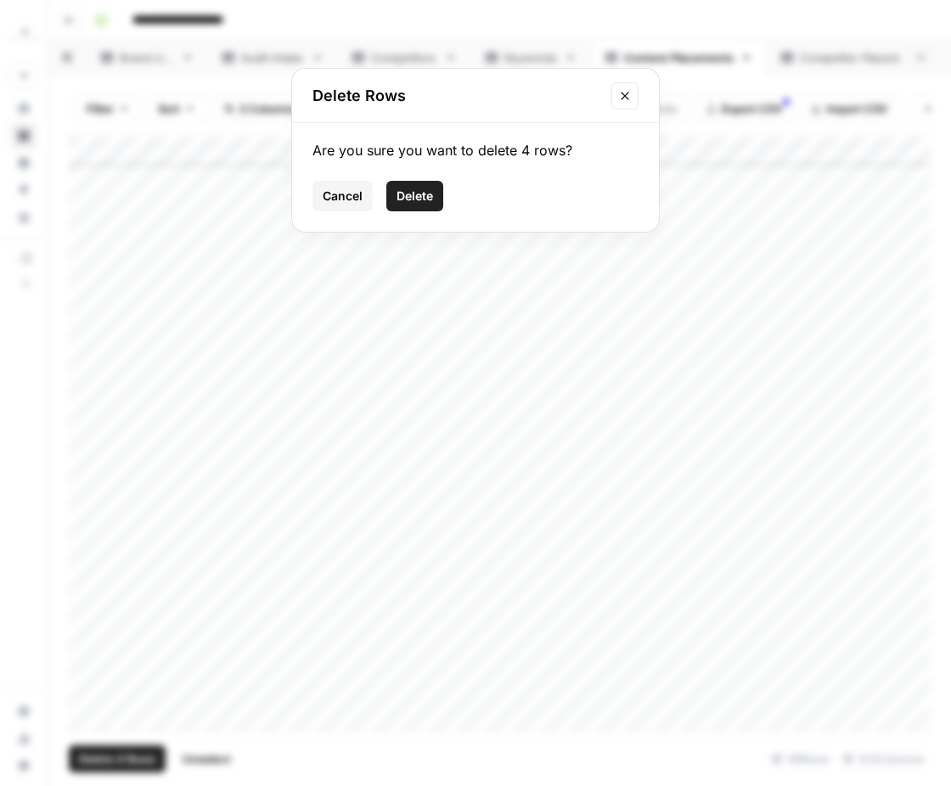
click at [412, 199] on span "Delete" at bounding box center [414, 196] width 36 height 17
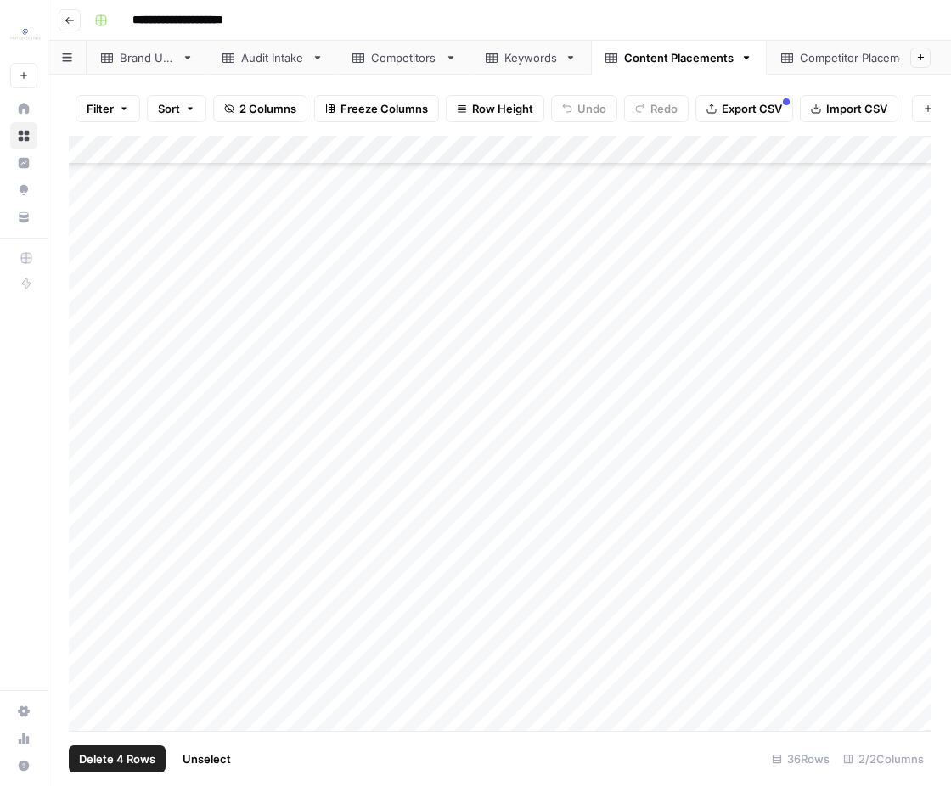
scroll to position [384, 0]
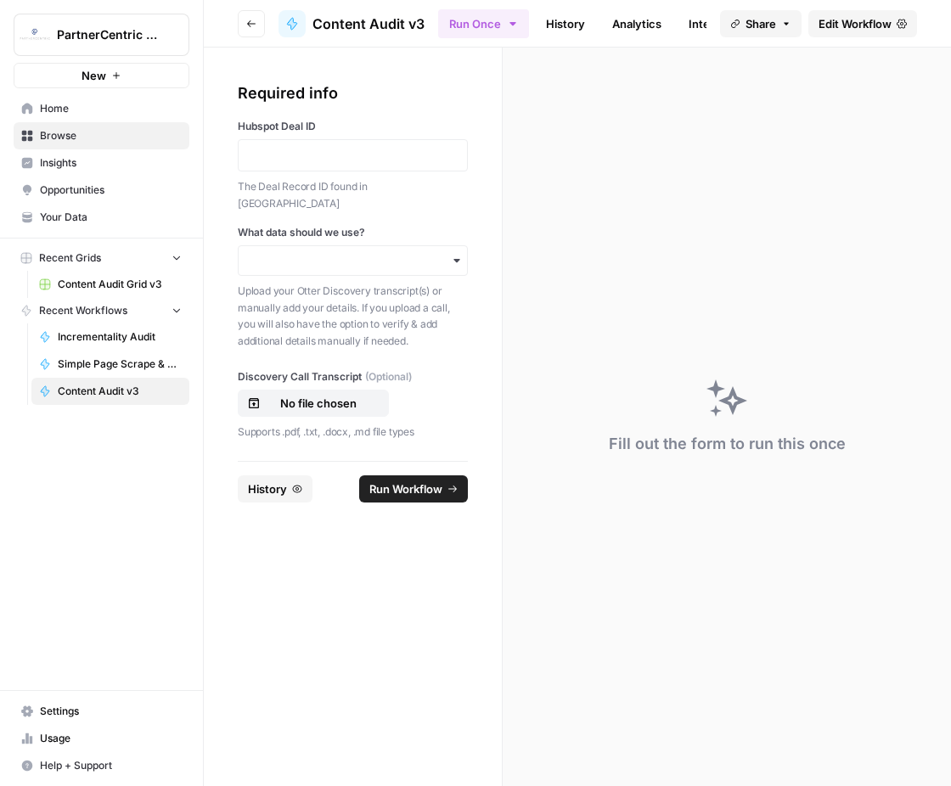
click at [369, 165] on div at bounding box center [353, 155] width 230 height 32
click at [367, 154] on p at bounding box center [353, 155] width 208 height 17
click at [385, 252] on input "What data should we use?" at bounding box center [353, 260] width 208 height 17
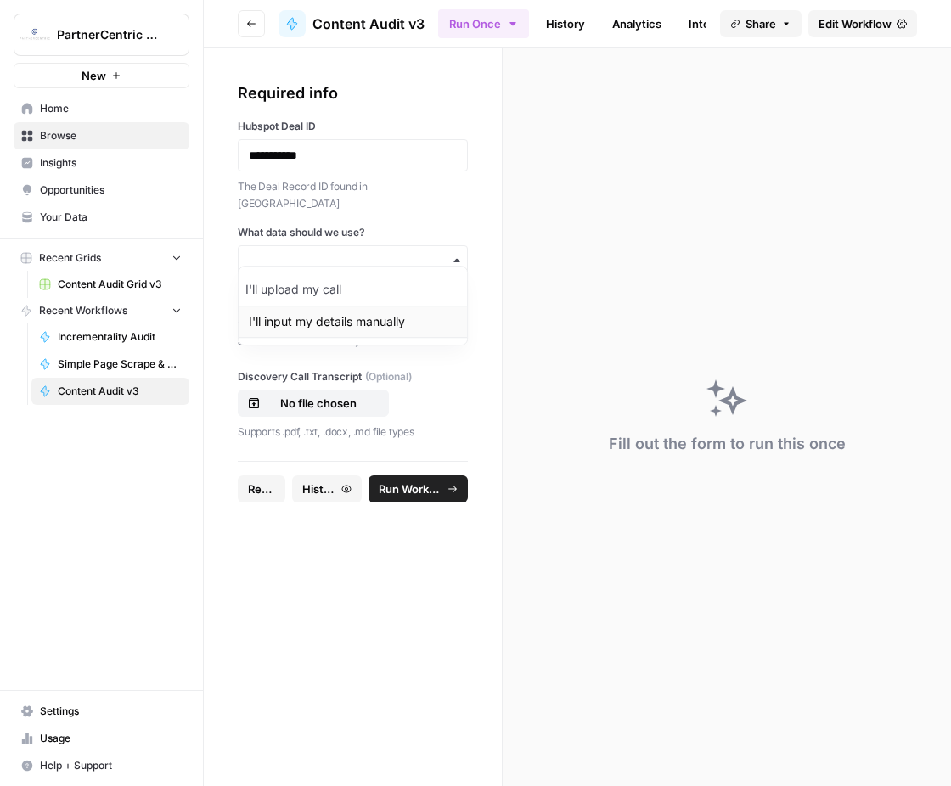
click at [362, 323] on div "I'll input my details manually" at bounding box center [352, 322] width 228 height 32
click at [395, 480] on span "Run Workflow" at bounding box center [411, 488] width 64 height 17
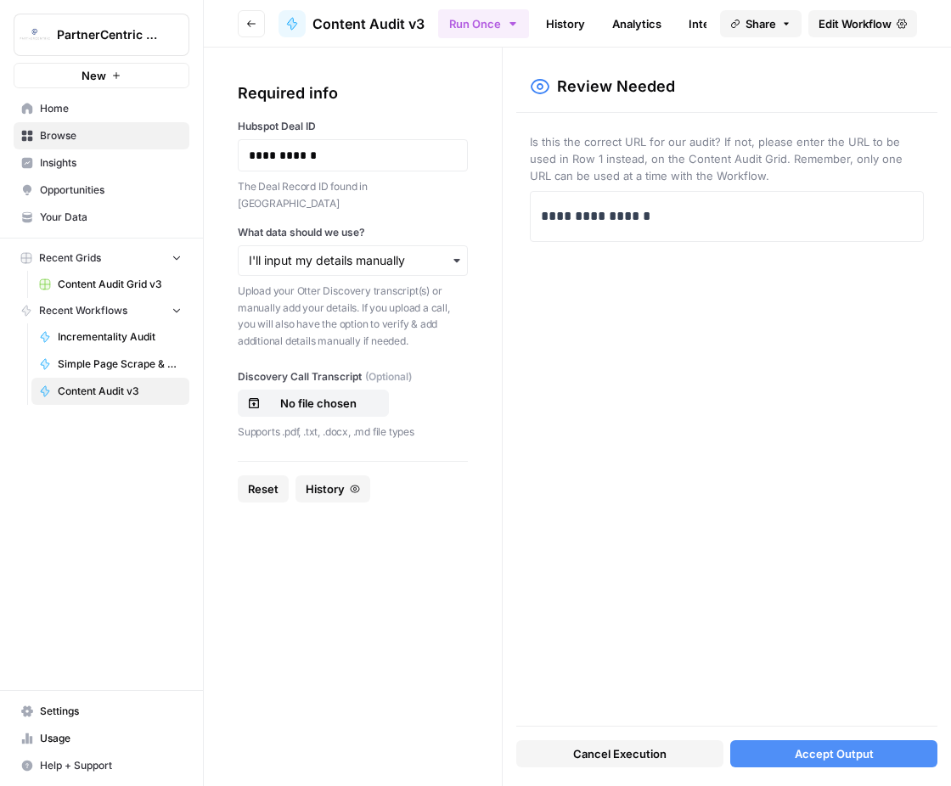
click at [778, 760] on button "Accept Output" at bounding box center [833, 753] width 207 height 27
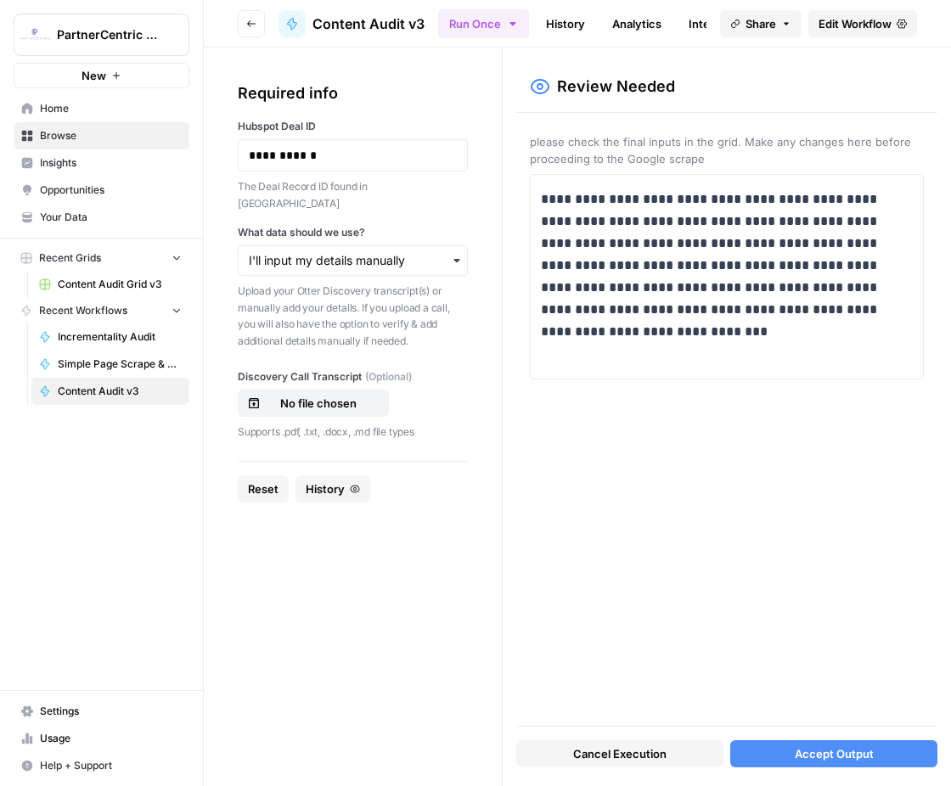
click at [777, 771] on div "Cancel Execution Accept Output" at bounding box center [726, 749] width 421 height 46
click at [808, 756] on span "Accept Output" at bounding box center [833, 753] width 79 height 17
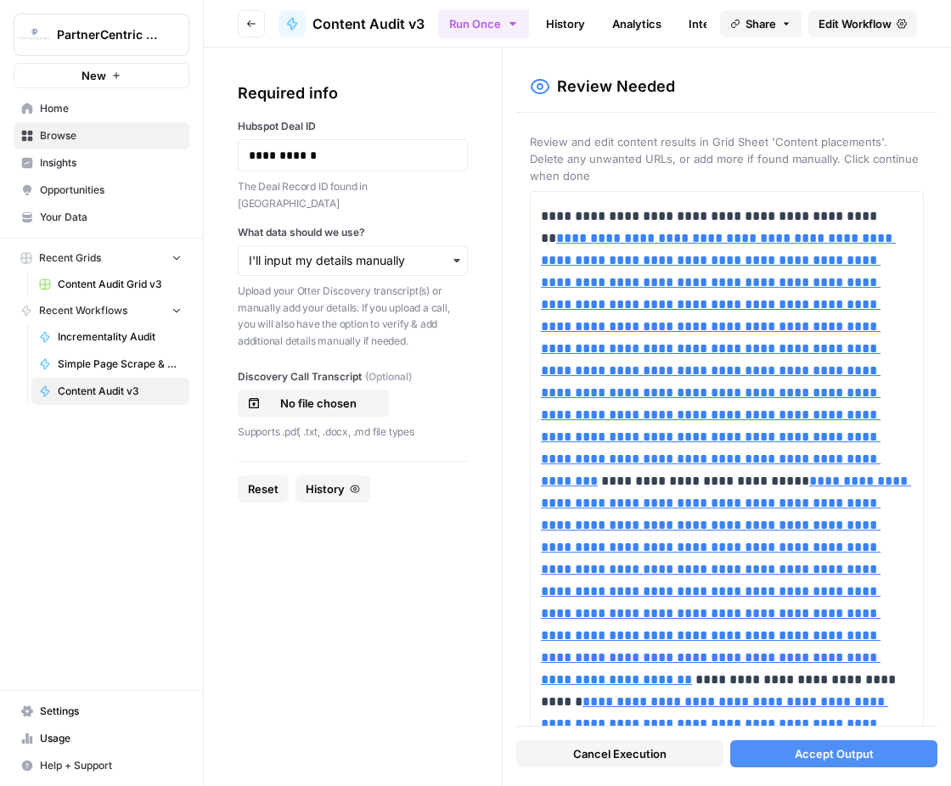
scroll to position [452, 0]
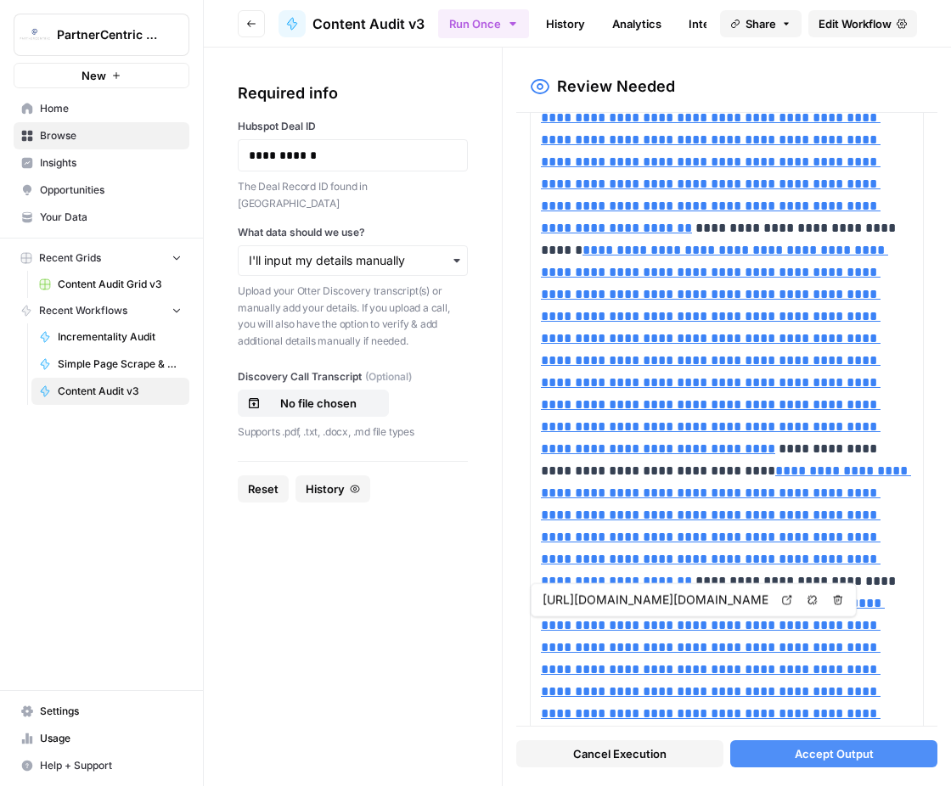
click at [798, 749] on span "Accept Output" at bounding box center [833, 753] width 79 height 17
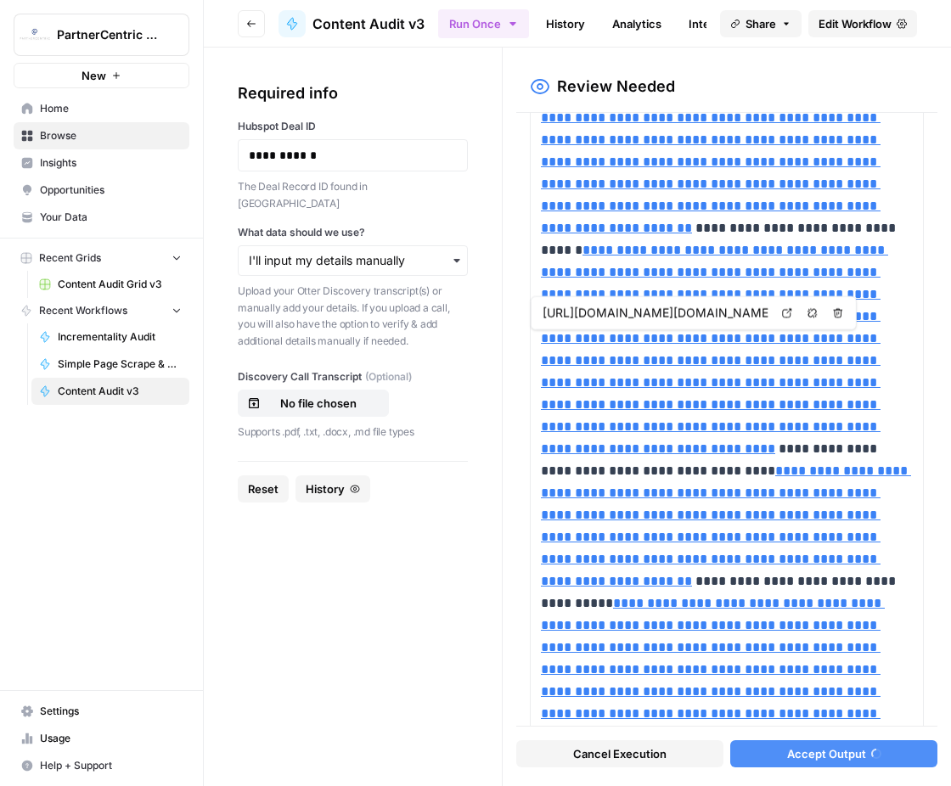
type input "https://10best.usatoday.com/awards/best-extended-stay-hotel/%22,%22https://www.…"
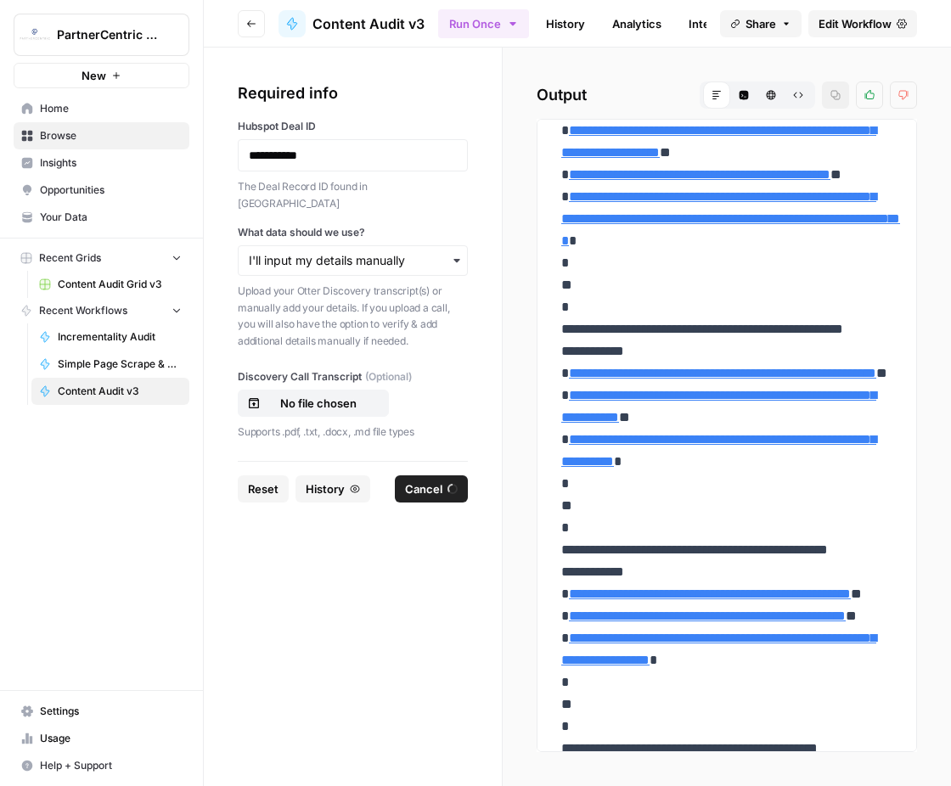
scroll to position [4042, 0]
